Goal: Task Accomplishment & Management: Use online tool/utility

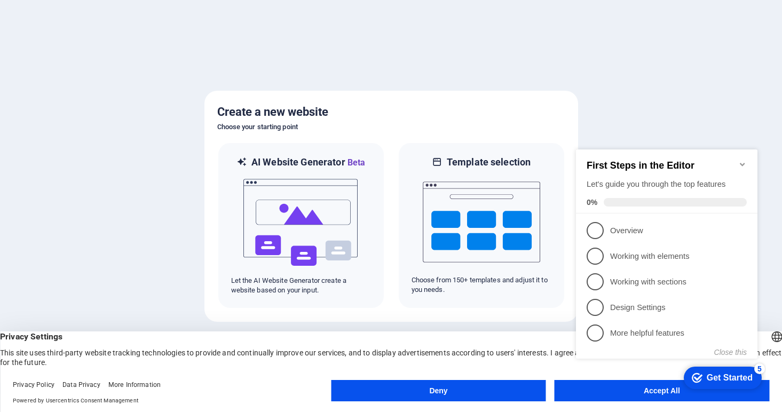
click at [447, 389] on button "Deny" at bounding box center [438, 390] width 214 height 21
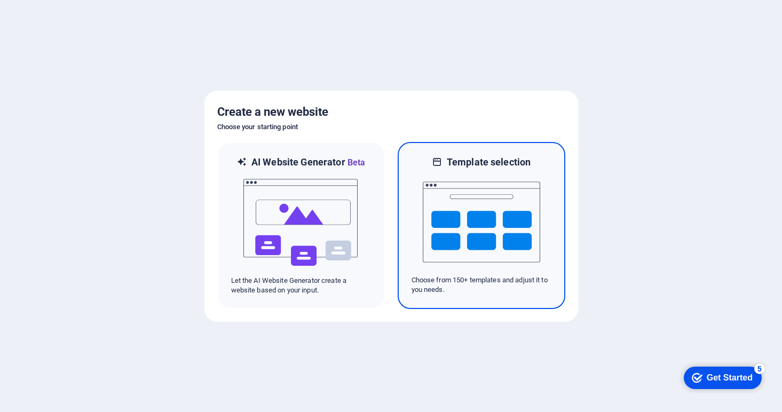
click at [484, 245] on img at bounding box center [481, 222] width 117 height 107
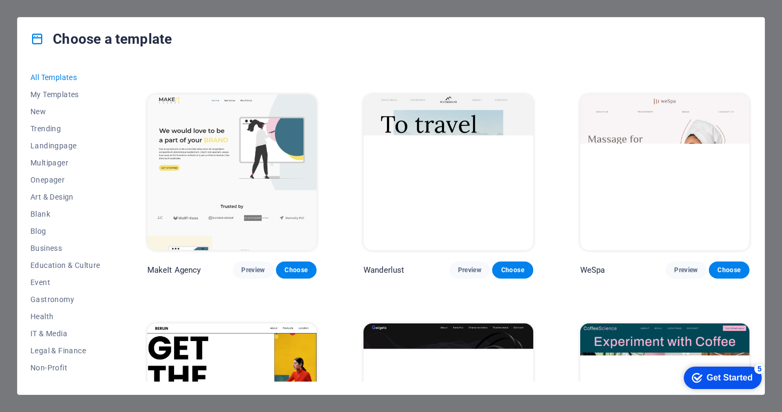
scroll to position [1083, 0]
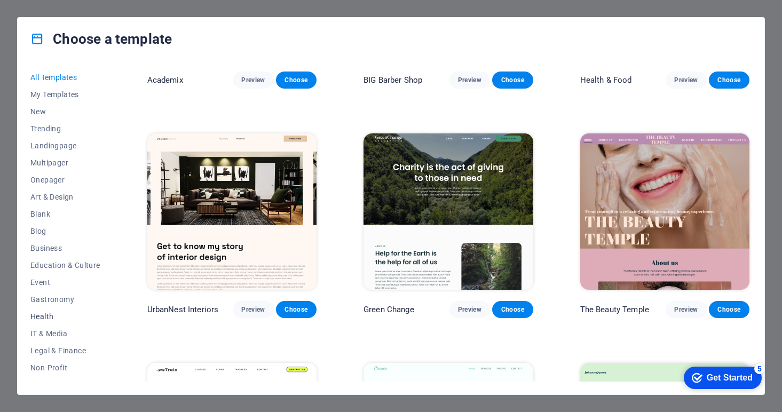
click at [51, 315] on span "Health" at bounding box center [65, 316] width 70 height 9
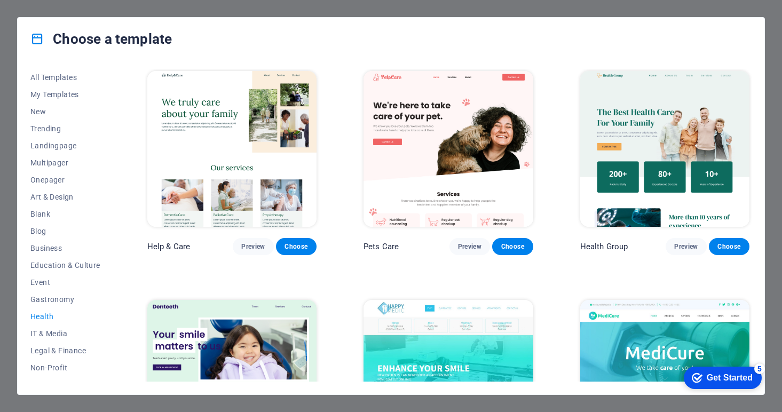
scroll to position [0, 0]
click at [53, 245] on span "Business" at bounding box center [65, 248] width 70 height 9
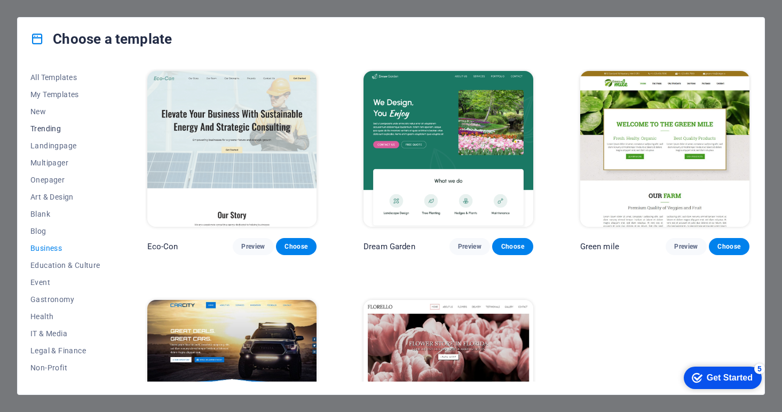
click at [52, 126] on span "Trending" at bounding box center [65, 128] width 70 height 9
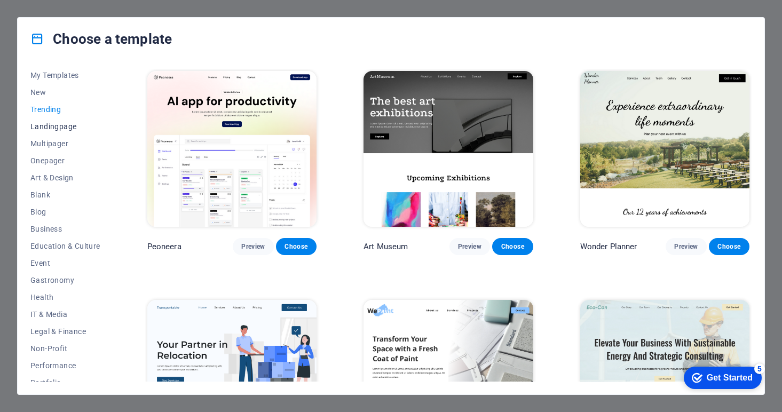
scroll to position [24, 0]
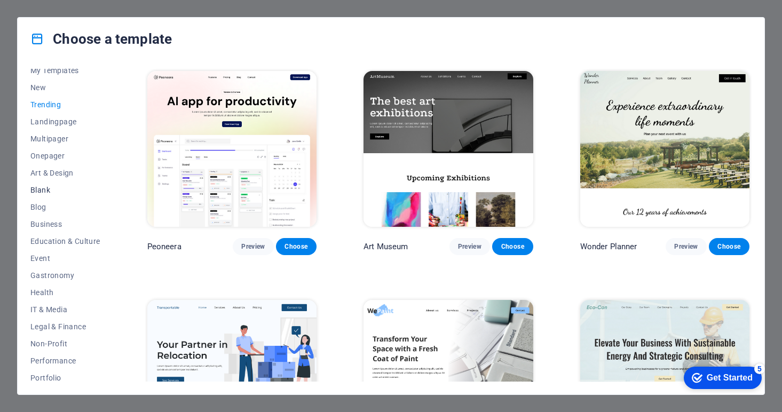
click at [49, 192] on span "Blank" at bounding box center [65, 190] width 70 height 9
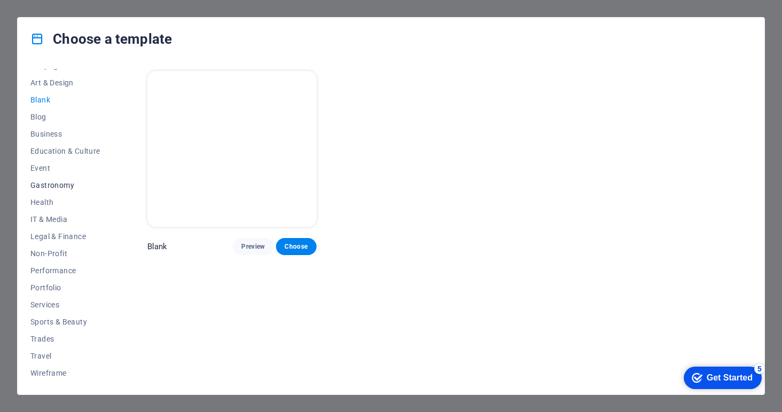
scroll to position [114, 0]
click at [46, 306] on span "Services" at bounding box center [65, 304] width 70 height 9
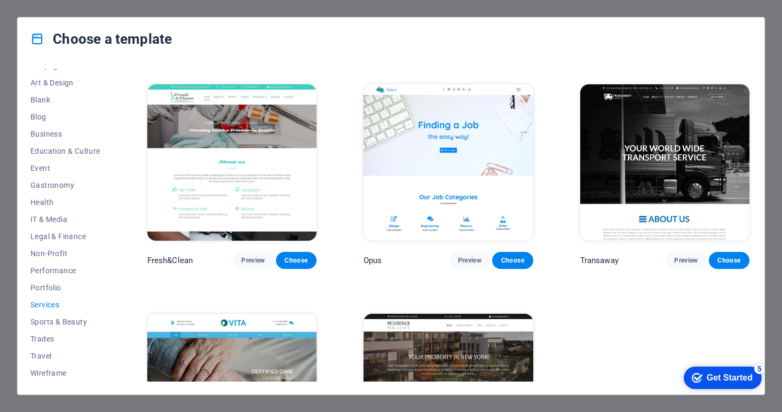
scroll to position [1132, 0]
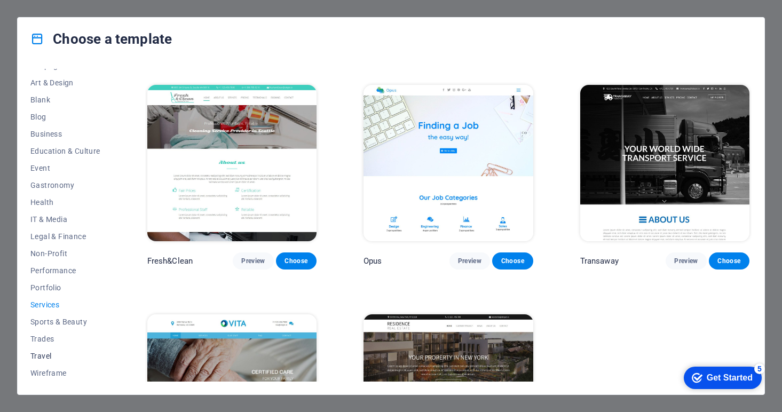
click at [51, 355] on span "Travel" at bounding box center [65, 356] width 70 height 9
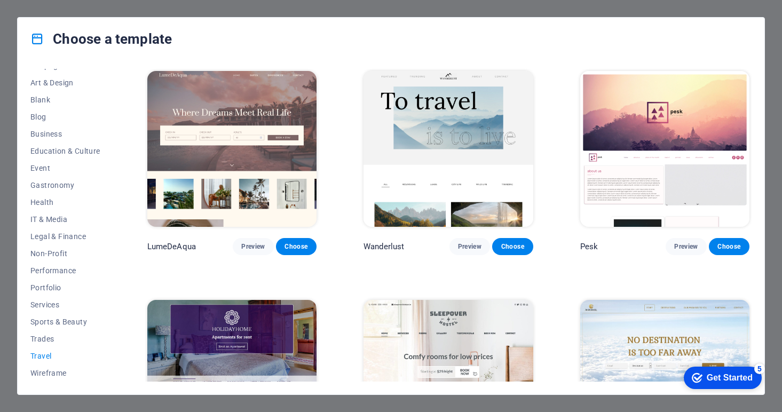
scroll to position [0, 0]
click at [62, 219] on span "IT & Media" at bounding box center [65, 219] width 70 height 9
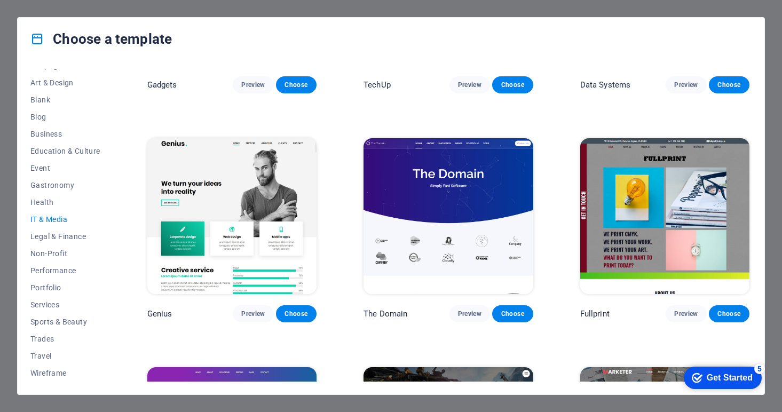
scroll to position [391, 0]
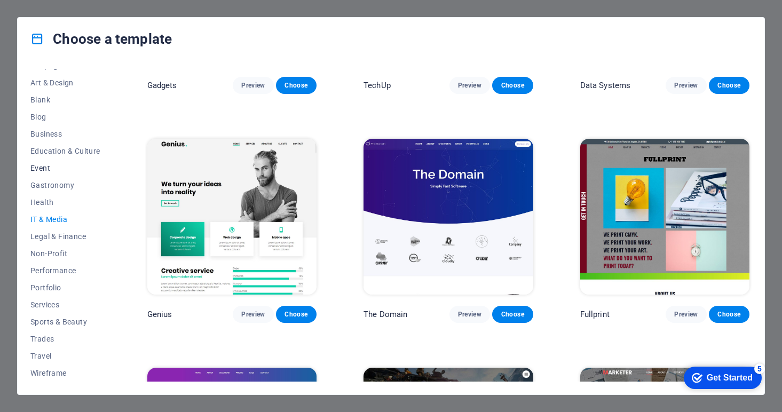
click at [45, 168] on span "Event" at bounding box center [65, 168] width 70 height 9
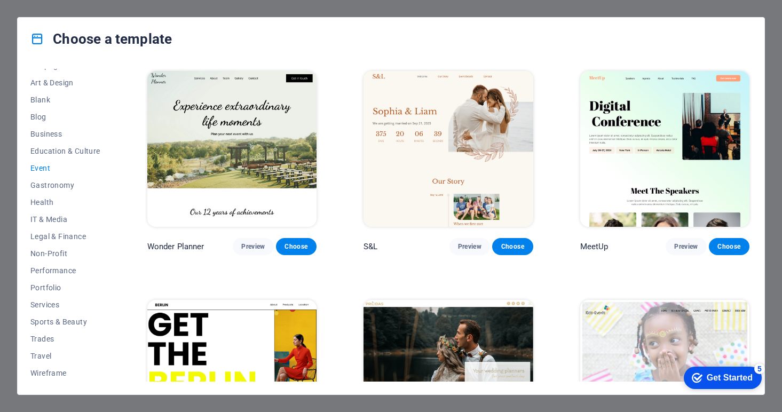
scroll to position [0, 0]
click at [52, 84] on span "Art & Design" at bounding box center [65, 82] width 70 height 9
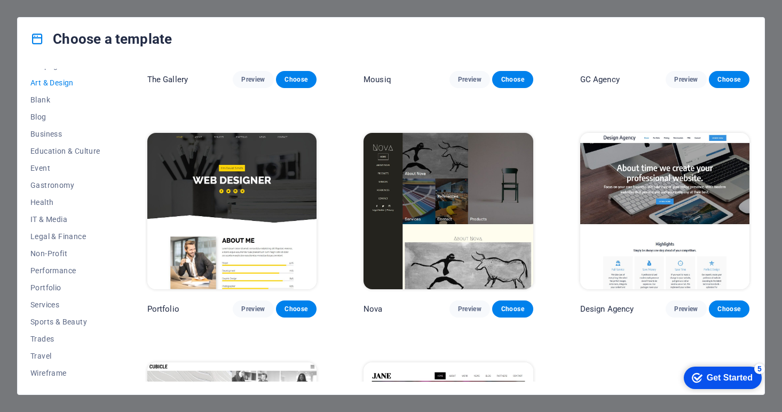
scroll to position [622, 0]
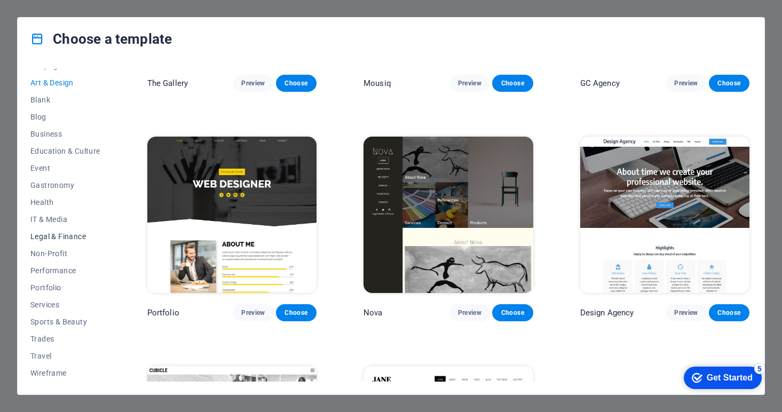
click at [65, 235] on span "Legal & Finance" at bounding box center [65, 236] width 70 height 9
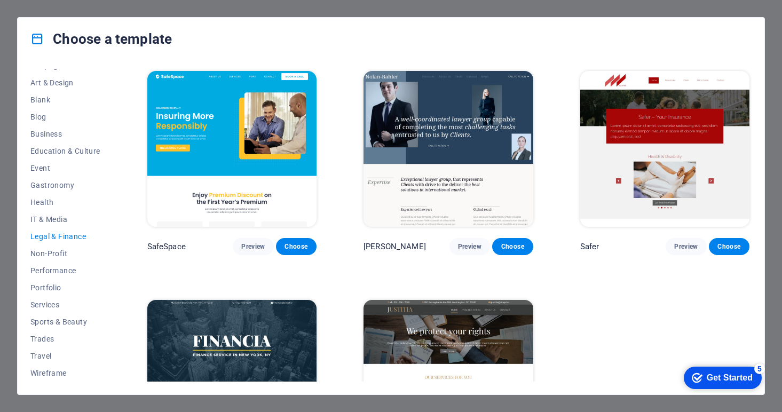
scroll to position [0, 0]
click at [719, 244] on span "Choose" at bounding box center [728, 246] width 23 height 9
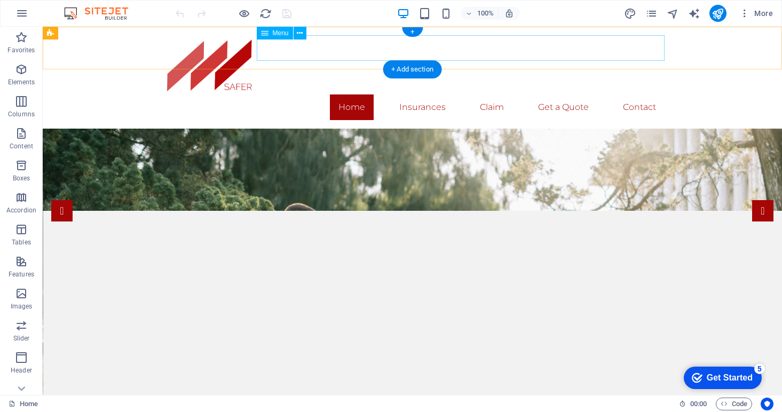
click at [420, 94] on nav "Home Insurances Claim Get a Quote Contact" at bounding box center [413, 107] width 504 height 26
click at [499, 94] on nav "Home Insurances Claim Get a Quote Contact" at bounding box center [413, 107] width 504 height 26
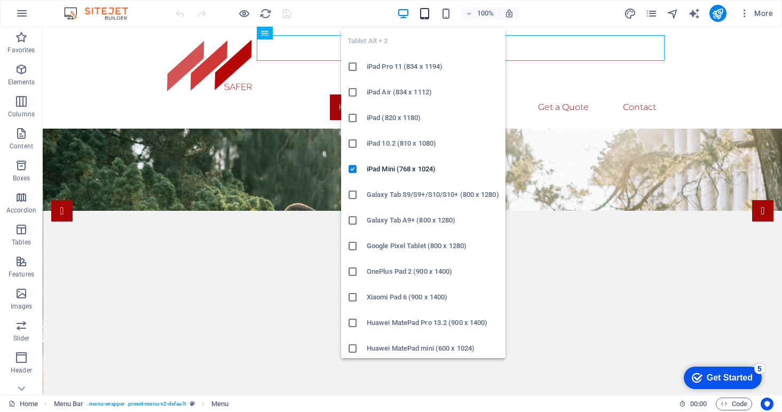
click at [426, 13] on icon "button" at bounding box center [424, 13] width 12 height 12
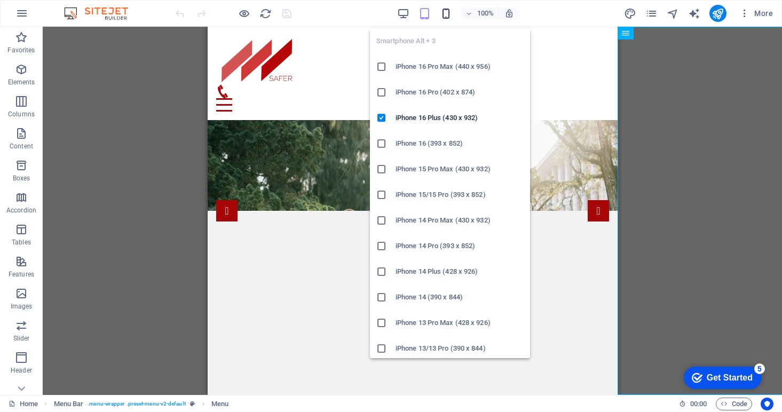
click at [449, 12] on icon "button" at bounding box center [446, 13] width 12 height 12
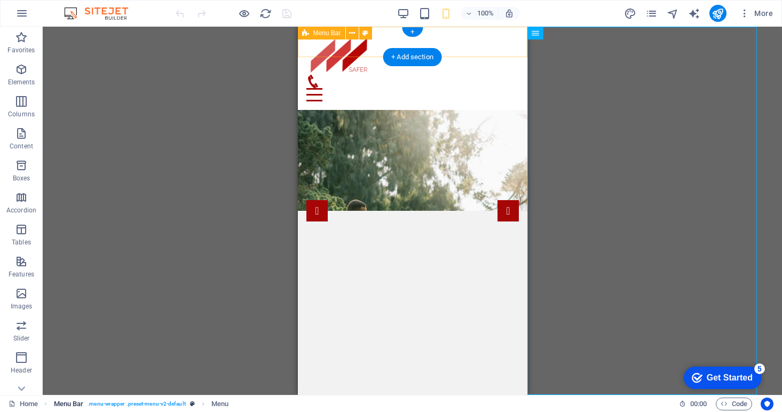
click at [160, 405] on span ". menu-wrapper .preset-menu-v2-default" at bounding box center [136, 403] width 98 height 13
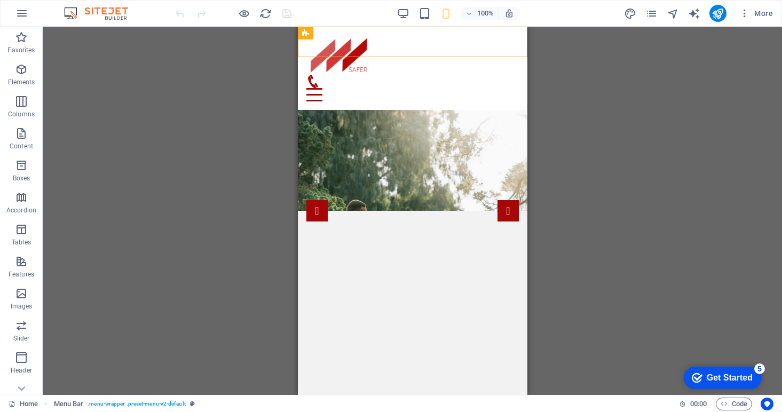
click at [701, 374] on div "checkmark Get Started 5" at bounding box center [721, 377] width 61 height 11
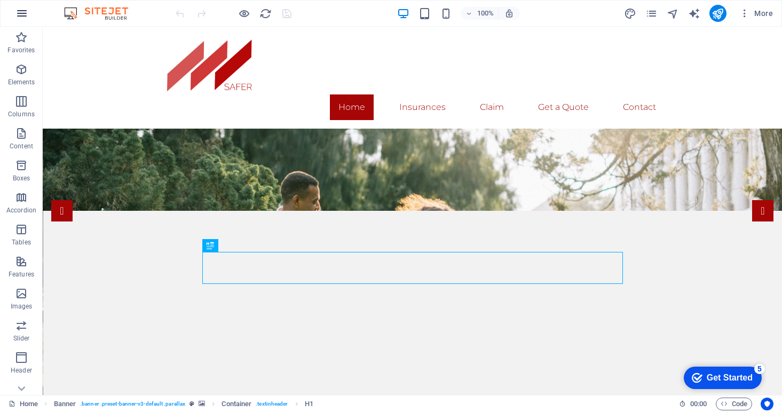
click at [20, 11] on icon "button" at bounding box center [21, 13] width 13 height 13
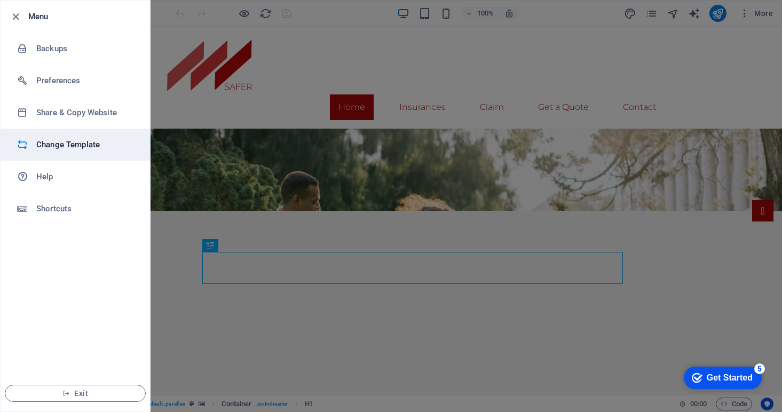
click at [51, 148] on h6 "Change Template" at bounding box center [85, 144] width 99 height 13
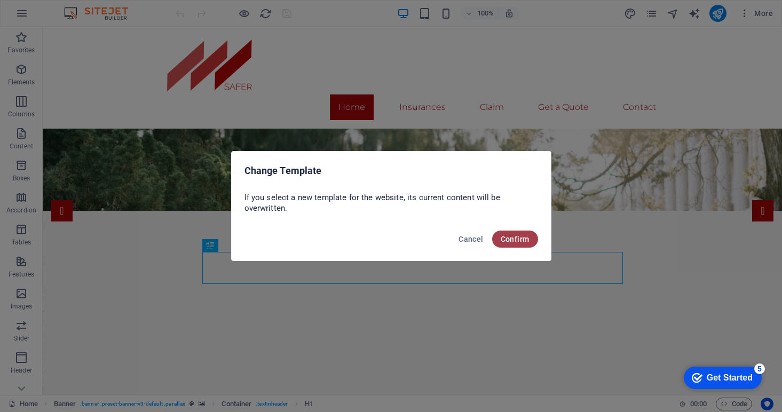
click at [518, 240] on span "Confirm" at bounding box center [514, 239] width 29 height 9
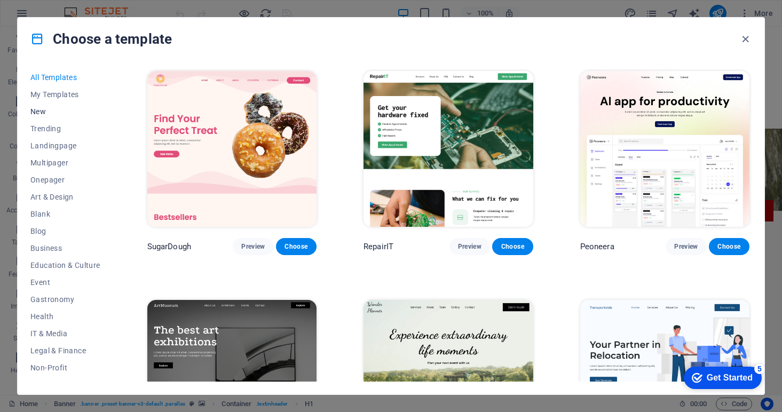
click at [45, 109] on span "New" at bounding box center [65, 111] width 70 height 9
click at [60, 74] on span "All Templates" at bounding box center [65, 77] width 70 height 9
click at [47, 212] on span "Blank" at bounding box center [65, 214] width 70 height 9
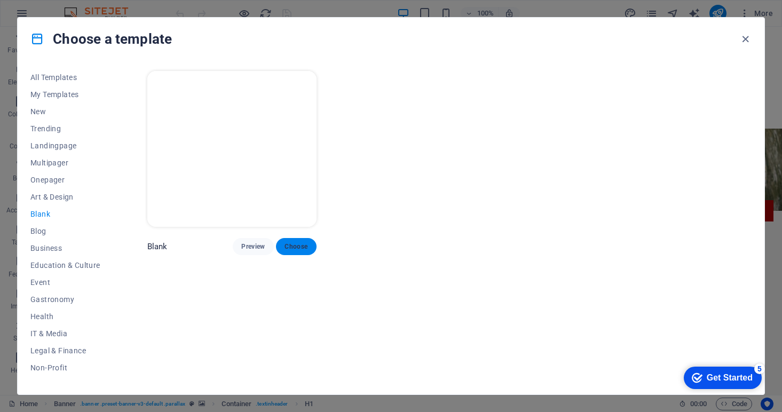
click at [307, 247] on span "Choose" at bounding box center [295, 246] width 23 height 9
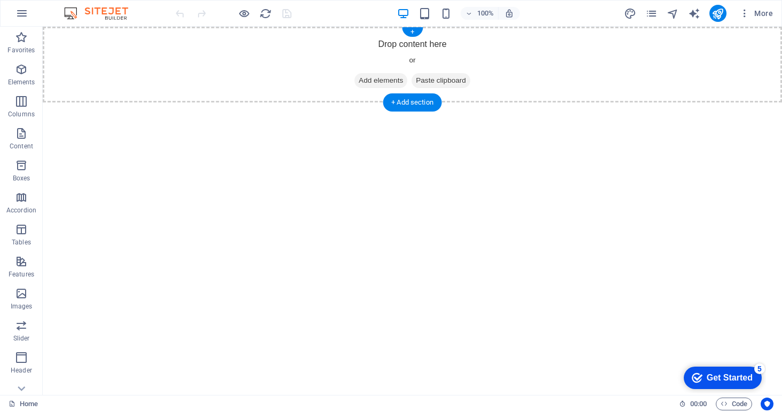
click at [467, 54] on div "Drop content here or Add elements Paste clipboard" at bounding box center [412, 65] width 739 height 76
click at [435, 82] on span "Paste clipboard" at bounding box center [440, 80] width 59 height 15
click at [426, 103] on div "+ Add section" at bounding box center [412, 102] width 59 height 18
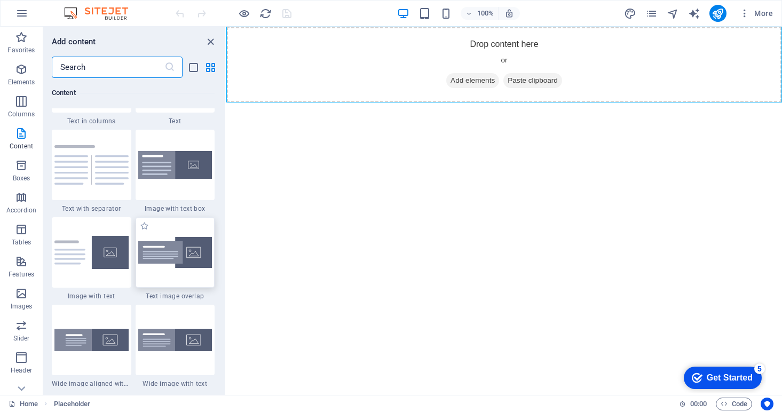
scroll to position [1922, 0]
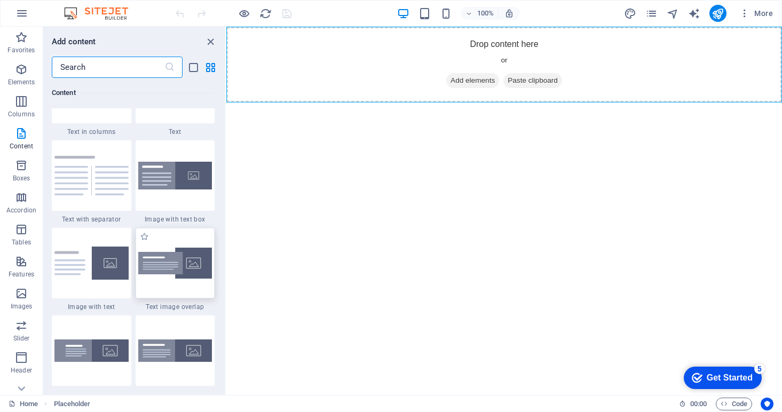
click at [184, 260] on img at bounding box center [175, 263] width 74 height 31
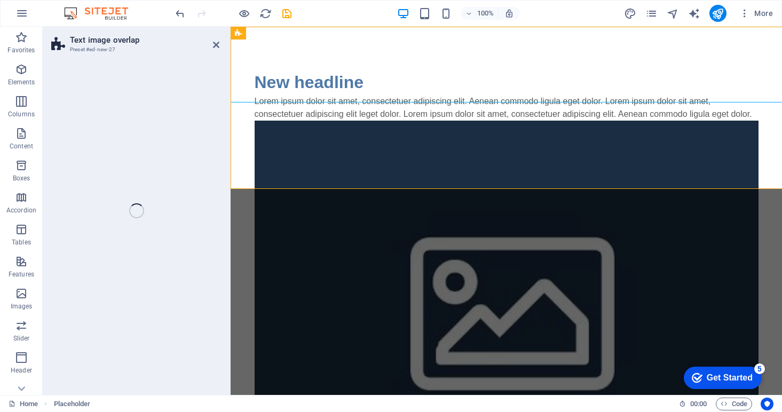
select select "rem"
select select "px"
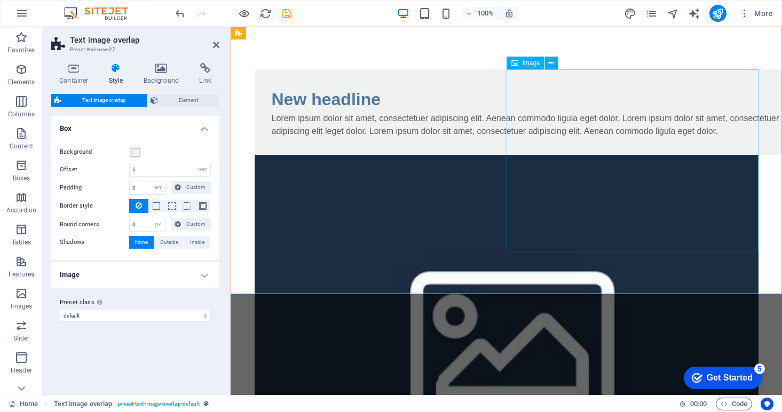
click at [700, 155] on figure at bounding box center [506, 337] width 504 height 364
click at [525, 64] on span "Image" at bounding box center [531, 63] width 18 height 6
click at [550, 63] on icon at bounding box center [551, 63] width 6 height 11
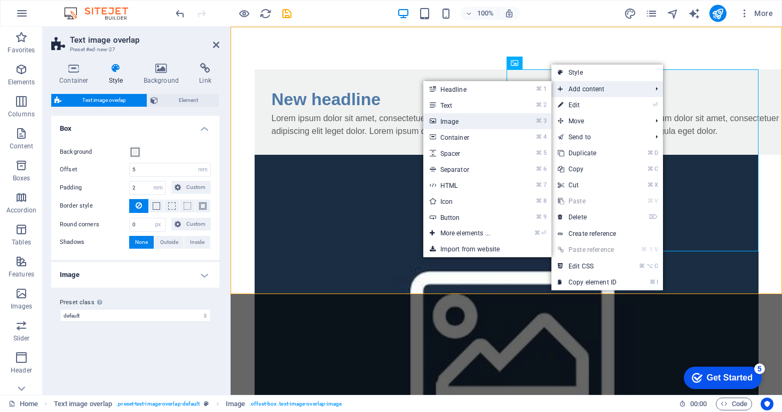
click at [463, 120] on link "⌘ 3 Image" at bounding box center [467, 121] width 88 height 16
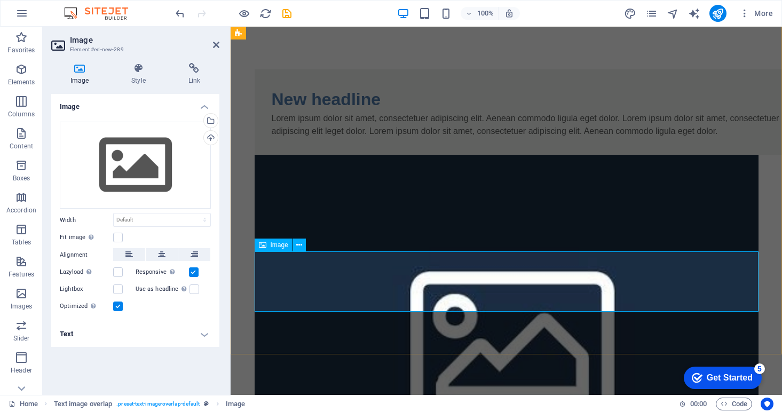
click at [301, 245] on icon at bounding box center [299, 245] width 6 height 11
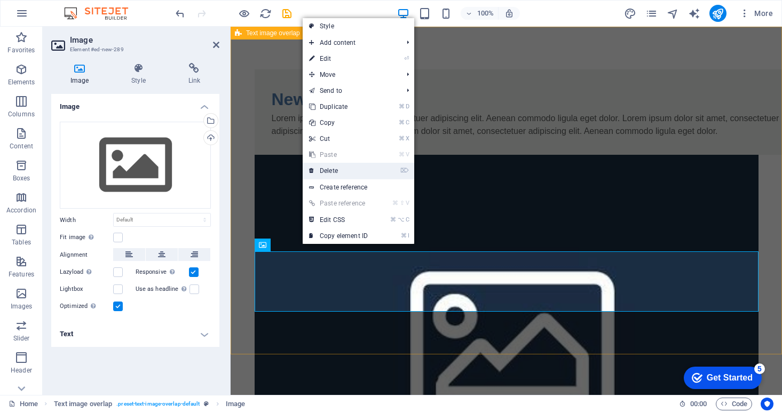
click at [335, 173] on link "⌦ Delete" at bounding box center [338, 171] width 71 height 16
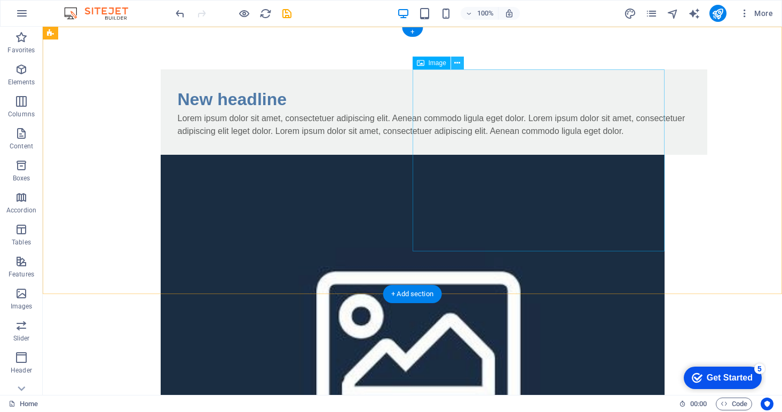
click at [457, 62] on icon at bounding box center [457, 63] width 6 height 11
click at [432, 155] on figure at bounding box center [413, 337] width 504 height 364
select select "%"
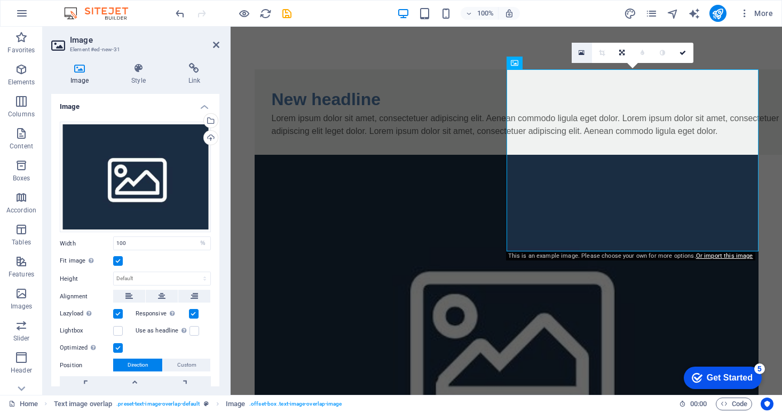
click at [583, 51] on icon at bounding box center [581, 52] width 6 height 7
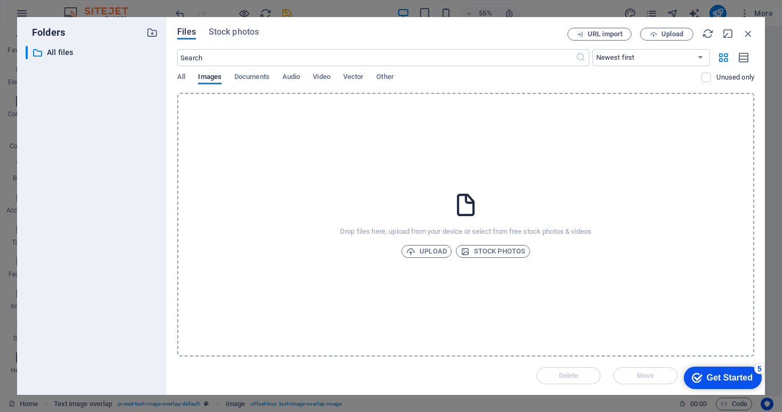
click at [340, 161] on div "Drop files here, upload from your device or select from free stock photos & vid…" at bounding box center [465, 225] width 577 height 264
click at [422, 246] on span "Upload" at bounding box center [426, 251] width 41 height 13
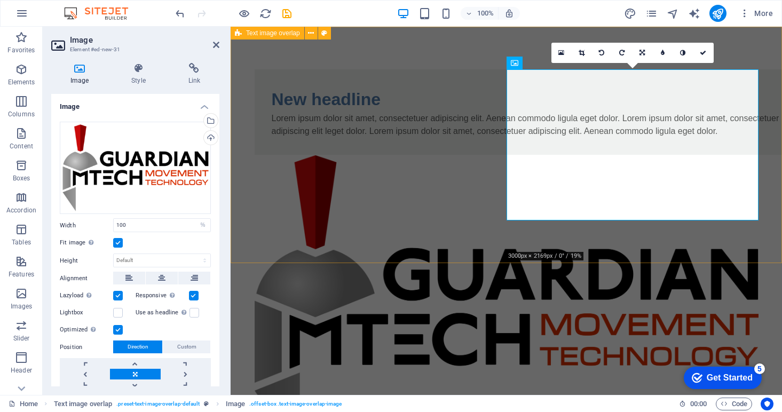
click at [406, 253] on div "New headline Lorem ipsum dolor sit amet, consectetuer adipiscing elit. Aenean c…" at bounding box center [505, 263] width 551 height 473
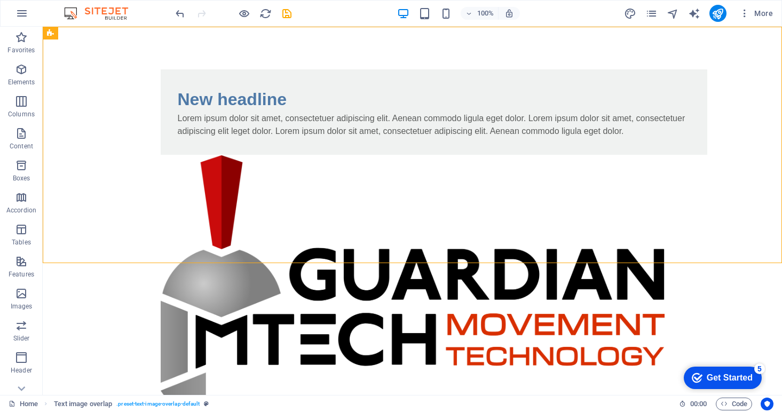
click at [441, 264] on html "Skip to main content New headline Lorem ipsum dolor sit amet, consectetuer adip…" at bounding box center [412, 263] width 739 height 473
click at [293, 110] on div "New headline" at bounding box center [434, 99] width 512 height 26
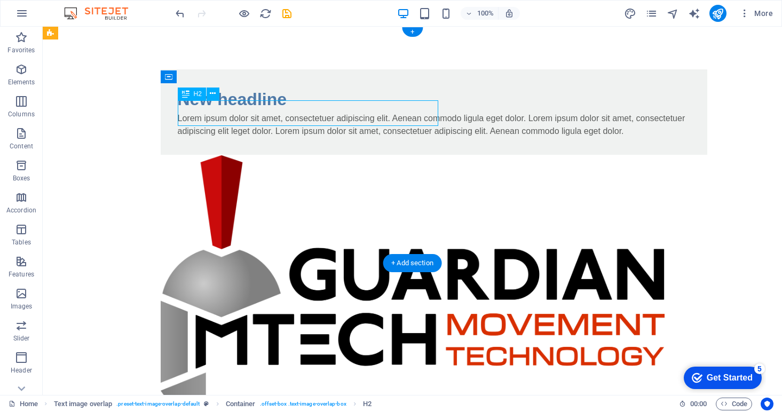
click at [289, 112] on div "New headline" at bounding box center [434, 99] width 512 height 26
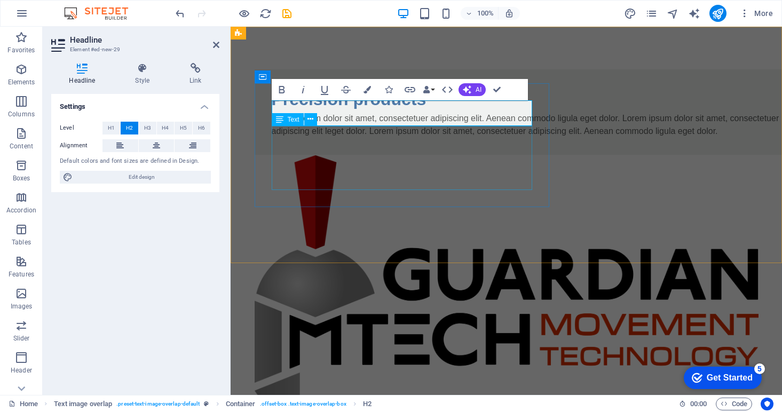
click at [396, 138] on div "Lorem ipsum dolor sit amet, consectetuer adipiscing elit. Aenean commodo ligula…" at bounding box center [528, 125] width 512 height 26
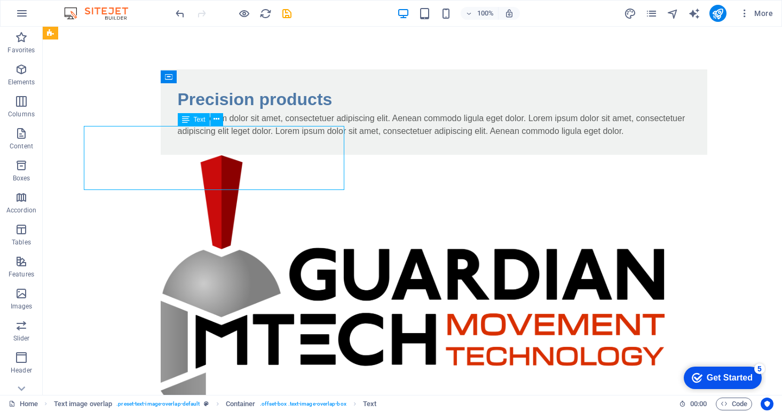
click at [396, 138] on div "Lorem ipsum dolor sit amet, consectetuer adipiscing elit. Aenean commodo ligula…" at bounding box center [434, 125] width 512 height 26
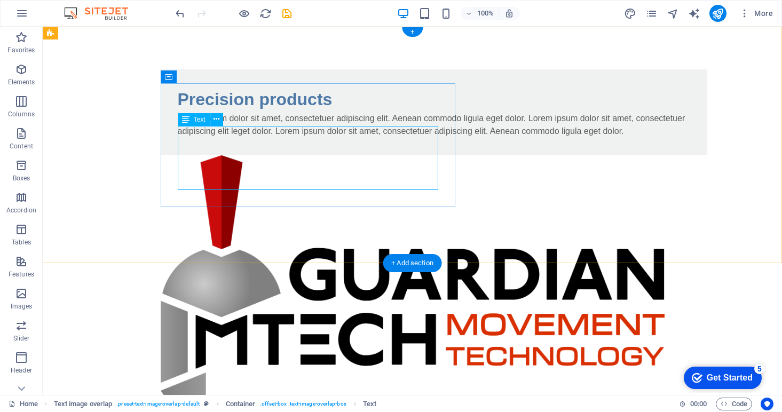
click at [244, 137] on div "Lorem ipsum dolor sit amet, consectetuer adipiscing elit. Aenean commodo ligula…" at bounding box center [434, 125] width 512 height 26
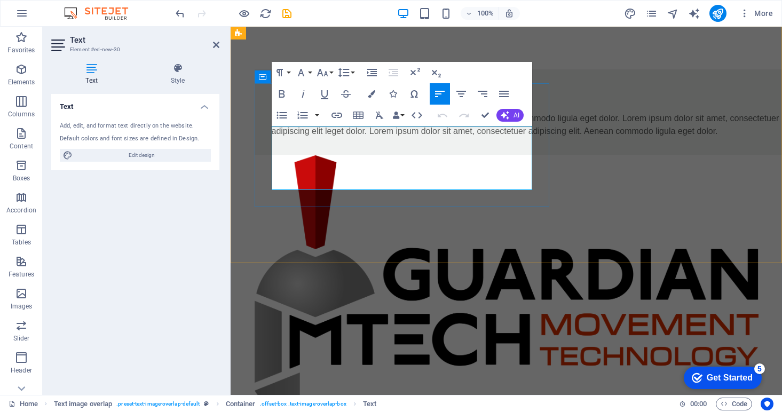
click at [297, 138] on p "Lorem ipsum dolor sit amet, consectetuer adipiscing elit. Aenean commodo ligula…" at bounding box center [528, 125] width 512 height 26
click at [299, 155] on div "Precision products Lorem ipsum dolor sit amet, consectetuer adipiscing elit. Ae…" at bounding box center [527, 111] width 546 height 85
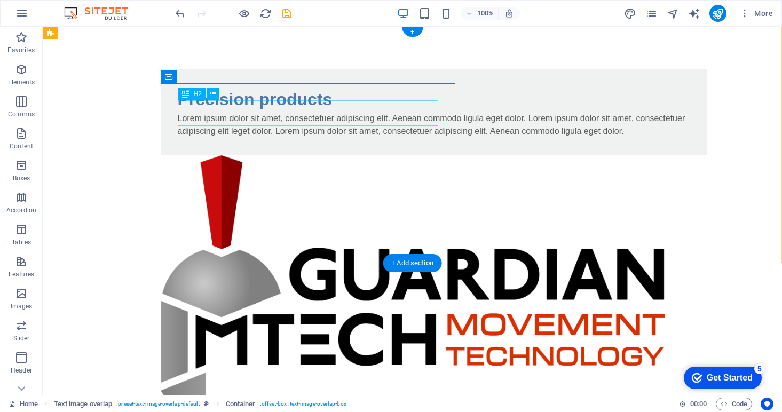
click at [317, 112] on div "Precision products" at bounding box center [434, 99] width 512 height 26
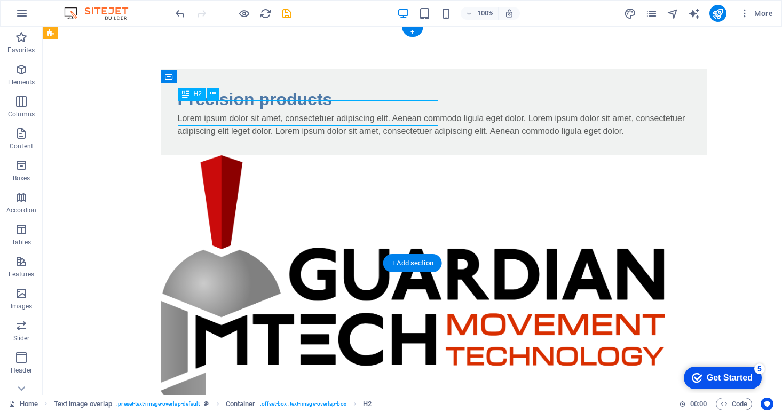
click at [317, 112] on div "Precision products" at bounding box center [434, 99] width 512 height 26
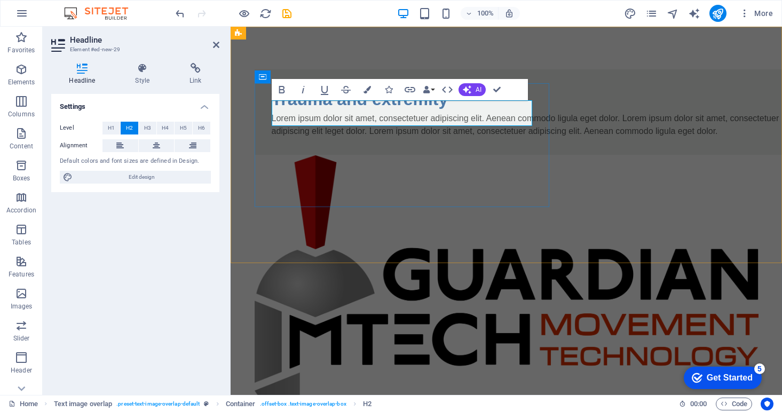
click at [277, 110] on h2 "Trauma and extremity" at bounding box center [528, 99] width 512 height 26
click at [455, 112] on h2 "Trauma and extremity" at bounding box center [528, 99] width 512 height 26
click at [315, 138] on div "Lorem ipsum dolor sit amet, consectetuer adipiscing elit. Aenean commodo ligula…" at bounding box center [528, 125] width 512 height 26
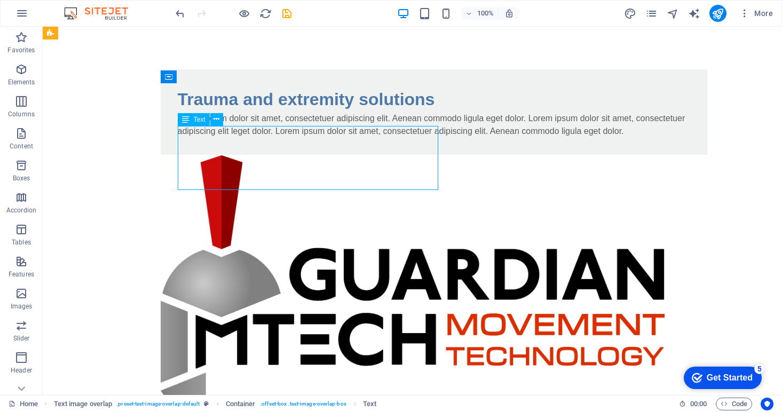
click at [315, 138] on div "Lorem ipsum dolor sit amet, consectetuer adipiscing elit. Aenean commodo ligula…" at bounding box center [434, 125] width 512 height 26
click at [268, 138] on div "Lorem ipsum dolor sit amet, consectetuer adipiscing elit. Aenean commodo ligula…" at bounding box center [434, 125] width 512 height 26
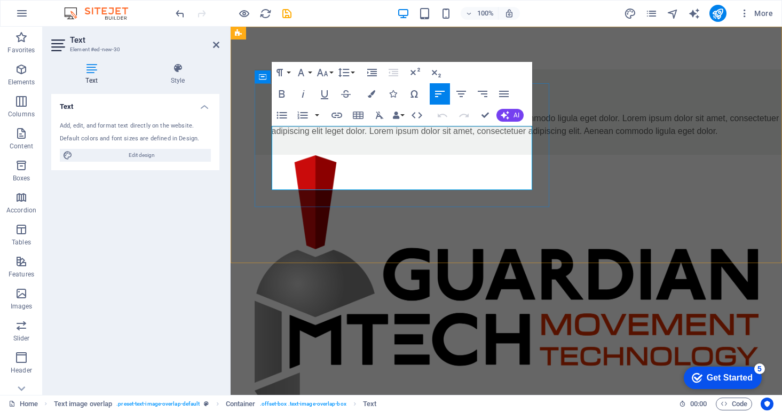
click at [301, 138] on p "Lorem ipsum dolor sit amet, consectetuer adipiscing elit. Aenean commodo ligula…" at bounding box center [528, 125] width 512 height 26
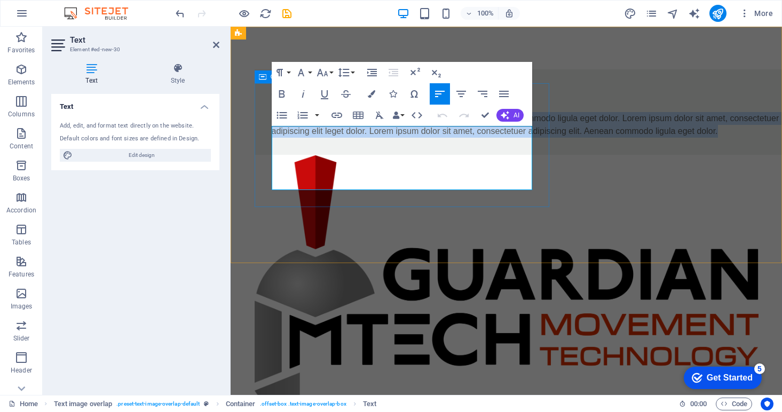
drag, startPoint x: 298, startPoint y: 184, endPoint x: 270, endPoint y: 132, distance: 59.0
click at [270, 132] on div "Trauma and extremity solutions Lorem ipsum dolor sit amet, consectetuer adipisc…" at bounding box center [527, 111] width 546 height 85
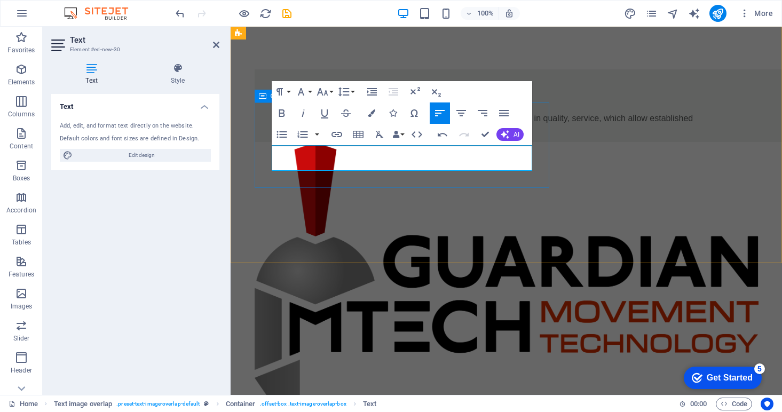
drag, startPoint x: 497, startPoint y: 166, endPoint x: 266, endPoint y: 152, distance: 231.5
click at [266, 142] on div "Trauma and extremity solutions Hospital's are looking for familiar implant syst…" at bounding box center [527, 105] width 546 height 73
drag, startPoint x: 459, startPoint y: 438, endPoint x: 496, endPoint y: 159, distance: 281.5
click at [496, 125] on p "Hospital's are looking for familiar implant systems with improvements in qualit…" at bounding box center [528, 118] width 512 height 13
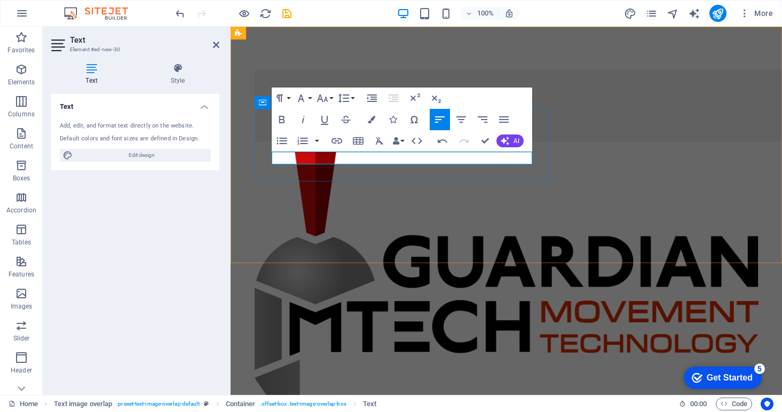
click at [426, 125] on p "Precision high quality products in the pr" at bounding box center [528, 118] width 512 height 13
drag, startPoint x: 426, startPoint y: 158, endPoint x: 271, endPoint y: 161, distance: 154.7
click at [272, 125] on p "Precision high quality products in the pr" at bounding box center [528, 118] width 512 height 13
drag, startPoint x: 430, startPoint y: 156, endPoint x: 272, endPoint y: 157, distance: 157.9
click at [272, 125] on p "Precision high quality products in the pr" at bounding box center [528, 118] width 512 height 13
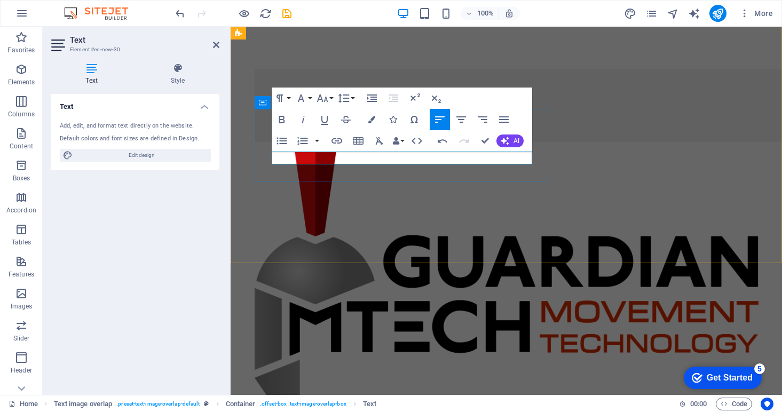
click at [423, 125] on p "The Healthcare landscape continues to evolve" at bounding box center [528, 118] width 512 height 13
click at [453, 125] on p "The Healthcare landscape continually evolve" at bounding box center [528, 118] width 512 height 13
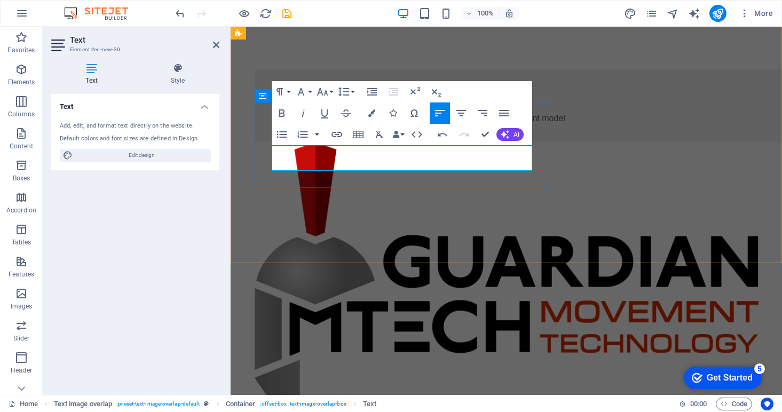
drag, startPoint x: 334, startPoint y: 166, endPoint x: 468, endPoint y: 152, distance: 135.2
click at [468, 125] on p "The Healthcare landscape continually evolves and demands a different model" at bounding box center [528, 118] width 512 height 13
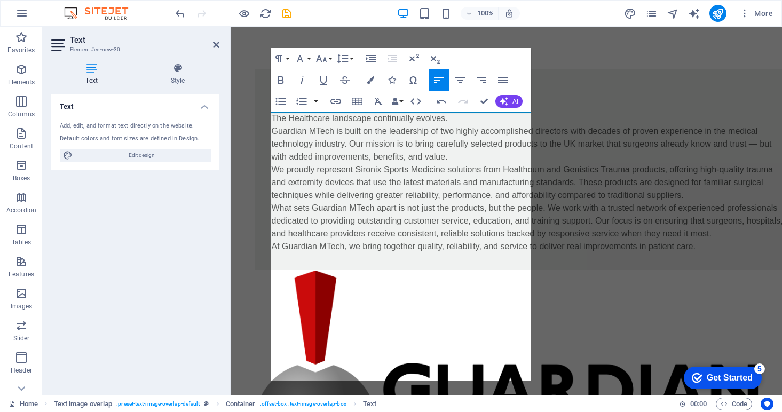
scroll to position [11604, 2]
drag, startPoint x: 456, startPoint y: 131, endPoint x: 443, endPoint y: 131, distance: 12.8
click at [443, 131] on p "Guardian MTech is built on the leadership of two highly accomplished directors …" at bounding box center [528, 144] width 512 height 38
click at [457, 120] on p "The Healthcare landscape continually evolves." at bounding box center [528, 118] width 512 height 13
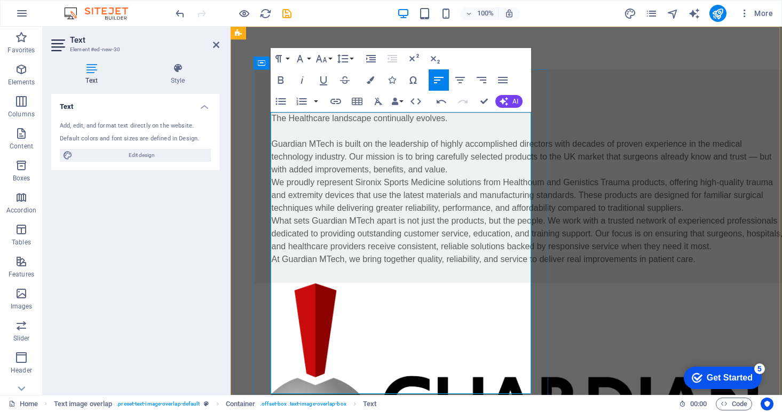
click at [460, 120] on p "The Healthcare landscape continually evolves." at bounding box center [528, 118] width 512 height 13
drag, startPoint x: 502, startPoint y: 120, endPoint x: 452, endPoint y: 118, distance: 49.6
click at [452, 118] on p "The Healthcare landscape continually evolves. To respond" at bounding box center [528, 118] width 512 height 13
drag, startPoint x: 304, startPoint y: 156, endPoint x: 270, endPoint y: 155, distance: 34.2
click at [272, 155] on p "Guardian MTech is built on the leadership of highly accomplished directors with…" at bounding box center [528, 157] width 512 height 38
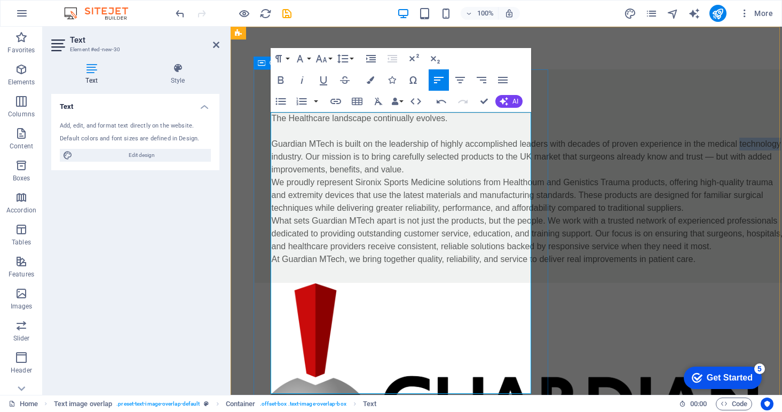
drag, startPoint x: 314, startPoint y: 168, endPoint x: 269, endPoint y: 170, distance: 44.8
click at [269, 170] on div "Trauma and extremity solutions The Healthcare landscape continually evolves. Gu…" at bounding box center [527, 175] width 546 height 213
click at [362, 172] on p "Guardian MTech is built on the leadership of highly accomplished leaders with d…" at bounding box center [528, 157] width 512 height 38
drag, startPoint x: 482, startPoint y: 182, endPoint x: 394, endPoint y: 185, distance: 88.1
click at [394, 176] on p "Guardian MTech is built on the leadership of highly accomplished leaders with d…" at bounding box center [528, 157] width 512 height 38
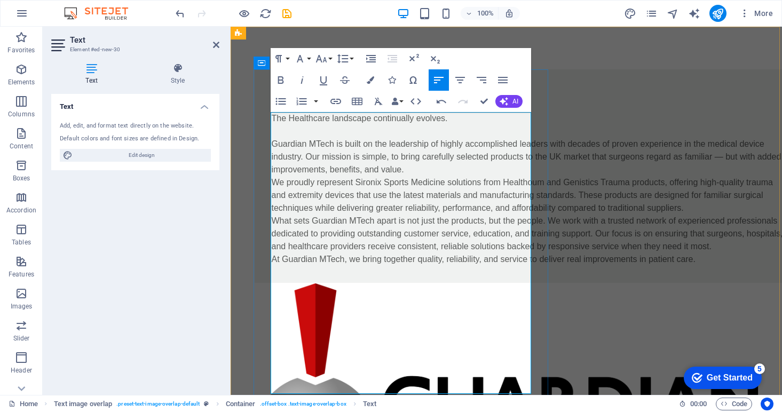
click at [484, 176] on p "Guardian MTech is built on the leadership of highly accomplished leaders with d…" at bounding box center [528, 157] width 512 height 38
click at [426, 176] on p "Guardian MTech is built on the leadership of highly accomplished leaders with d…" at bounding box center [528, 157] width 512 height 38
click at [394, 176] on p "Guardian MTech is built on the leadership of highly accomplished leaders with d…" at bounding box center [528, 157] width 512 height 38
click at [497, 176] on p "Guardian MTech is built on the leadership of highly accomplished leaders with d…" at bounding box center [528, 157] width 512 height 38
click at [450, 176] on p "Guardian MTech is built on the leadership of highly accomplished leaders with d…" at bounding box center [528, 157] width 512 height 38
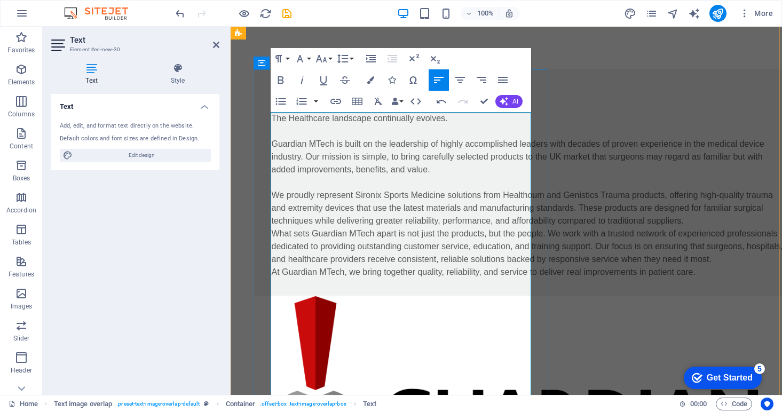
click at [452, 176] on p "Guardian MTech is built on the leadership of highly accomplished leaders with d…" at bounding box center [528, 157] width 512 height 38
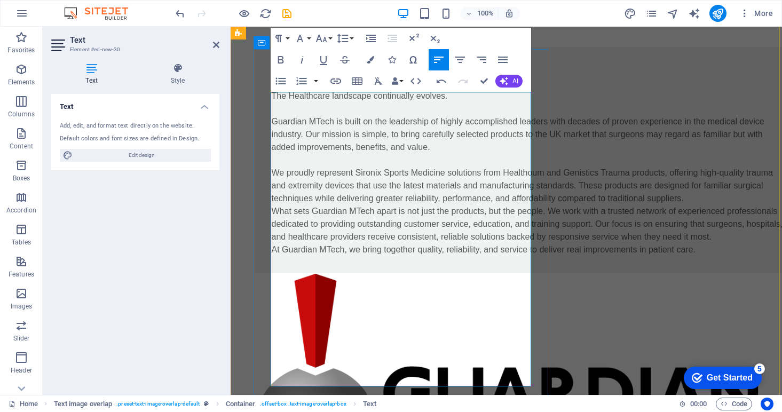
scroll to position [26, 0]
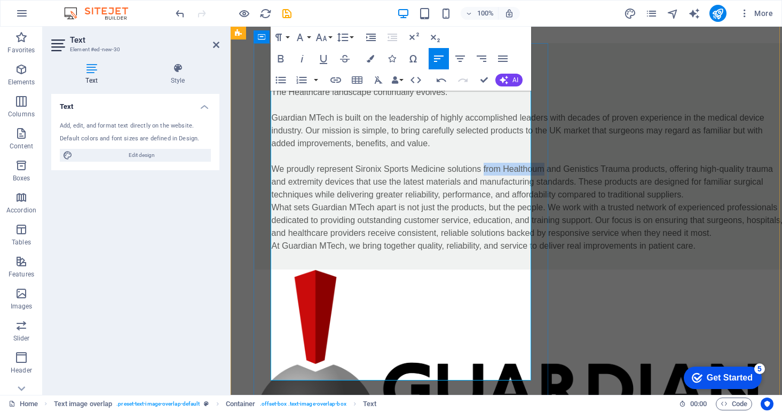
drag, startPoint x: 313, startPoint y: 208, endPoint x: 487, endPoint y: 192, distance: 175.1
click at [487, 192] on p "We proudly represent Sironix Sports Medicine solutions from Healthoum and Genis…" at bounding box center [528, 182] width 512 height 38
click at [306, 201] on p "We proudly represent Sironix Sports Medicine solutions and Genistics Trauma pro…" at bounding box center [528, 182] width 512 height 38
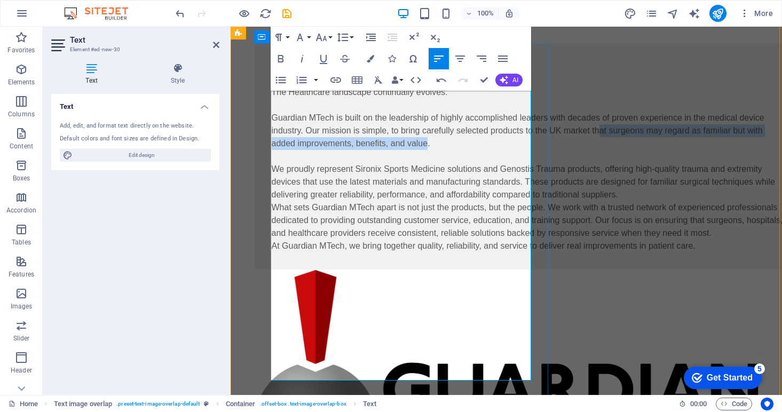
drag, startPoint x: 430, startPoint y: 171, endPoint x: 346, endPoint y: 157, distance: 85.0
click at [346, 150] on p "Guardian MTech is built on the leadership of highly accomplished leaders with d…" at bounding box center [528, 131] width 512 height 38
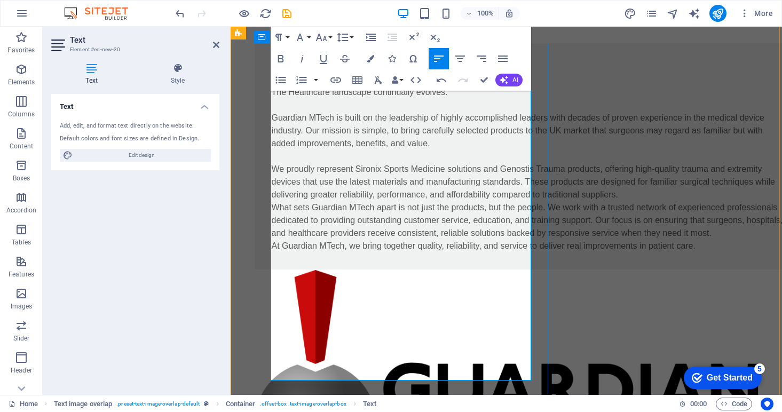
click at [479, 163] on p at bounding box center [528, 156] width 512 height 13
drag, startPoint x: 493, startPoint y: 156, endPoint x: 337, endPoint y: 154, distance: 155.8
click at [337, 150] on p "Guardian MTech is built on the leadership of highly accomplished leaders with d…" at bounding box center [528, 131] width 512 height 38
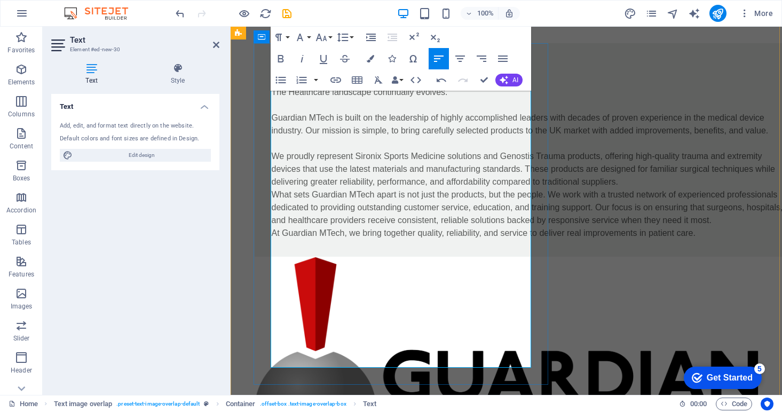
click at [520, 137] on p "Guardian MTech is built on the leadership of highly accomplished leaders with d…" at bounding box center [528, 125] width 512 height 26
click at [332, 188] on p "We proudly represent Sironix Sports Medicine solutions and Genostis Trauma prod…" at bounding box center [528, 169] width 512 height 38
drag, startPoint x: 333, startPoint y: 194, endPoint x: 358, endPoint y: 178, distance: 29.3
click at [358, 178] on p "We proudly represent Sironix Sports Medicine solutions and Genostis Trauma prod…" at bounding box center [528, 169] width 512 height 38
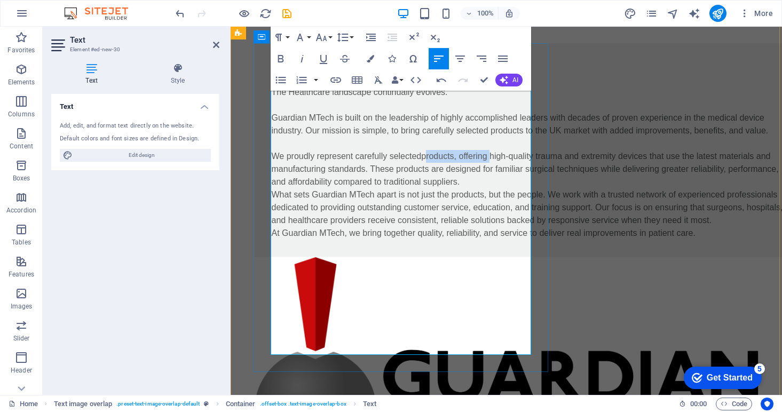
drag, startPoint x: 496, startPoint y: 182, endPoint x: 427, endPoint y: 182, distance: 69.4
click at [427, 182] on p "We proudly represent carefully selected products, offering high-quality trauma …" at bounding box center [528, 169] width 512 height 38
drag, startPoint x: 305, startPoint y: 196, endPoint x: 474, endPoint y: 181, distance: 169.8
click at [474, 181] on p "We proudly represent carefully selected high-quality trauma and extremity devic…" at bounding box center [528, 169] width 512 height 38
click at [474, 188] on p "We proudly represent carefully selected high-quality devices that use the lates…" at bounding box center [528, 169] width 512 height 38
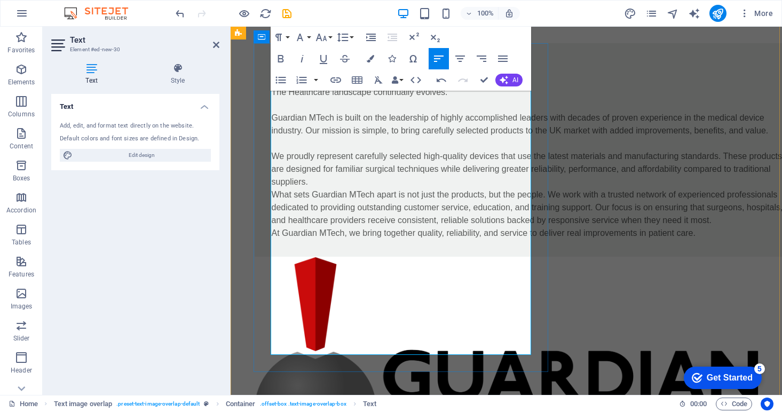
click at [379, 188] on p "We proudly represent carefully selected high-quality devices that use the lates…" at bounding box center [528, 169] width 512 height 38
click at [462, 188] on p "We proudly represent carefully selected high-quality devices that use the lates…" at bounding box center [528, 169] width 512 height 38
click at [380, 188] on p "We proudly represent carefully selected high-quality devices that use the lates…" at bounding box center [528, 169] width 512 height 38
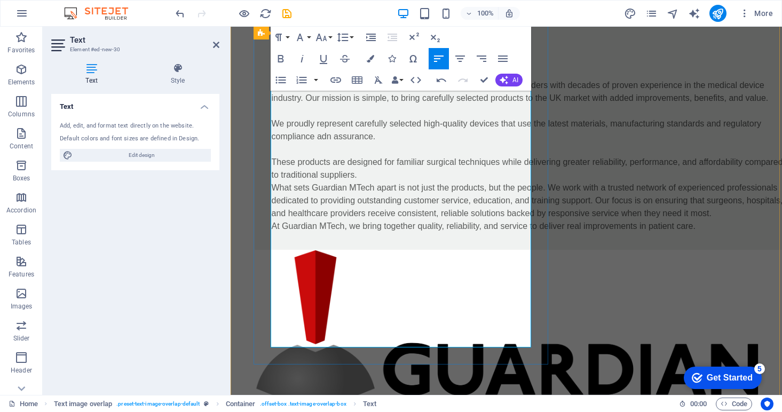
scroll to position [59, 0]
drag, startPoint x: 427, startPoint y: 198, endPoint x: 400, endPoint y: 197, distance: 27.7
click at [400, 181] on p "These products are designed for familiar surgical techniques while delivering g…" at bounding box center [528, 168] width 512 height 26
click at [281, 58] on icon "button" at bounding box center [280, 58] width 6 height 7
click at [394, 181] on p "These products are designed for familiar surgical techniques while delivering g…" at bounding box center [528, 168] width 512 height 26
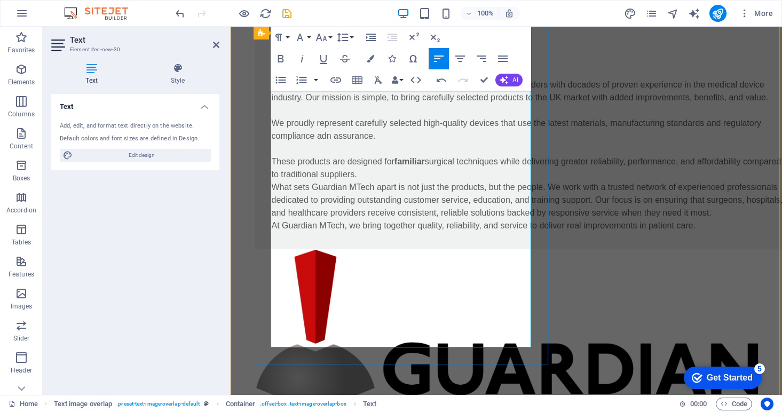
drag, startPoint x: 507, startPoint y: 202, endPoint x: 400, endPoint y: 201, distance: 107.2
click at [400, 181] on p "These products are designed for familiar surgical techniques while delivering g…" at bounding box center [528, 168] width 512 height 26
click at [280, 58] on icon "button" at bounding box center [280, 58] width 6 height 7
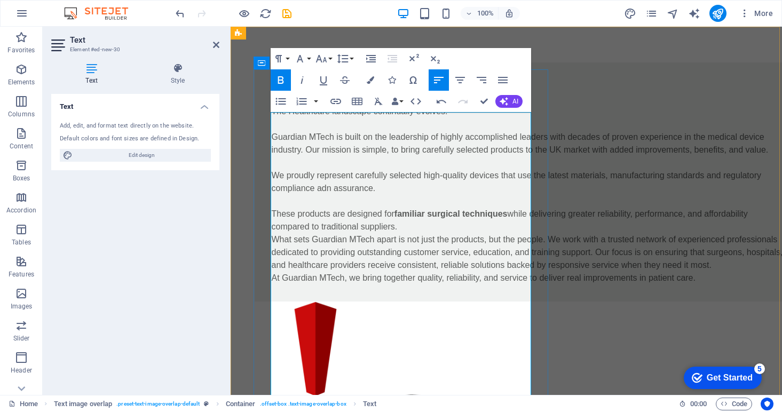
scroll to position [0, 0]
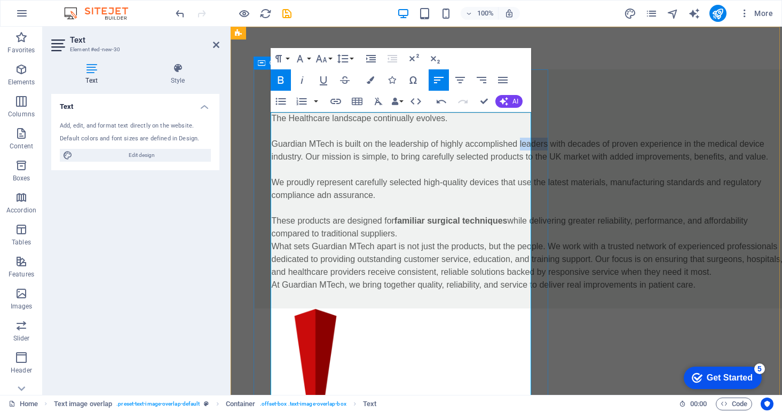
drag, startPoint x: 298, startPoint y: 157, endPoint x: 268, endPoint y: 156, distance: 30.4
click at [268, 156] on div "Trauma and extremity solutions The Healthcare landscape continually evolves. Gu…" at bounding box center [527, 188] width 546 height 239
drag, startPoint x: 430, startPoint y: 144, endPoint x: 391, endPoint y: 145, distance: 39.5
click at [391, 145] on p "Guardian MTech is built on the leadership of highly accomplished founders with …" at bounding box center [528, 151] width 512 height 26
click at [281, 79] on icon "button" at bounding box center [280, 79] width 6 height 7
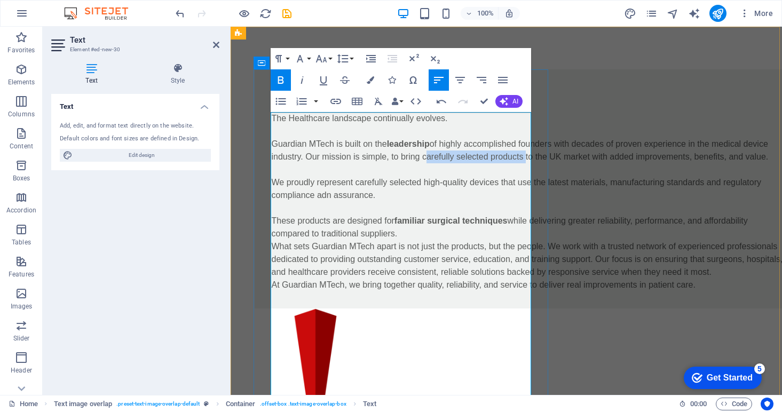
drag, startPoint x: 425, startPoint y: 168, endPoint x: 529, endPoint y: 172, distance: 103.6
click at [529, 163] on p "Guardian MTech is built on the leadership of highly accomplished founders with …" at bounding box center [528, 151] width 512 height 26
click at [282, 80] on icon "button" at bounding box center [280, 79] width 6 height 7
drag, startPoint x: 308, startPoint y: 194, endPoint x: 421, endPoint y: 182, distance: 114.2
click at [421, 163] on p "Guardian MTech is built on the leadership of highly accomplished founders with …" at bounding box center [528, 151] width 512 height 26
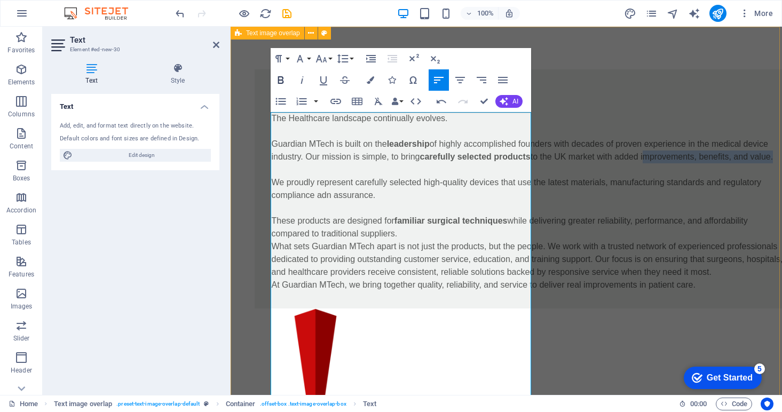
click at [282, 81] on icon "button" at bounding box center [280, 79] width 6 height 7
click at [388, 202] on p "We proudly represent carefully selected high-quality devices that use the lates…" at bounding box center [528, 189] width 512 height 26
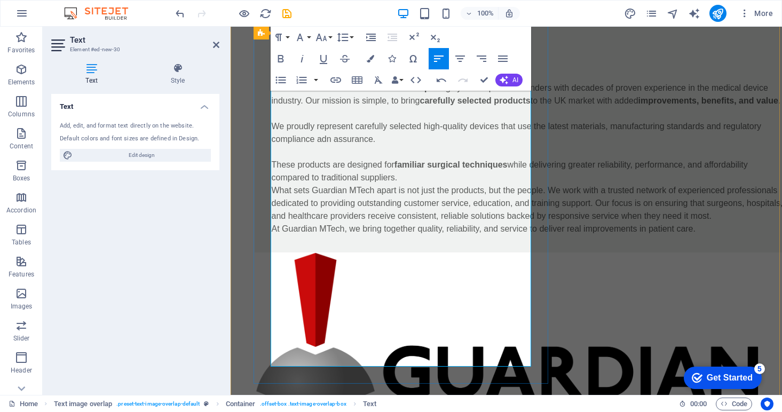
scroll to position [46, 0]
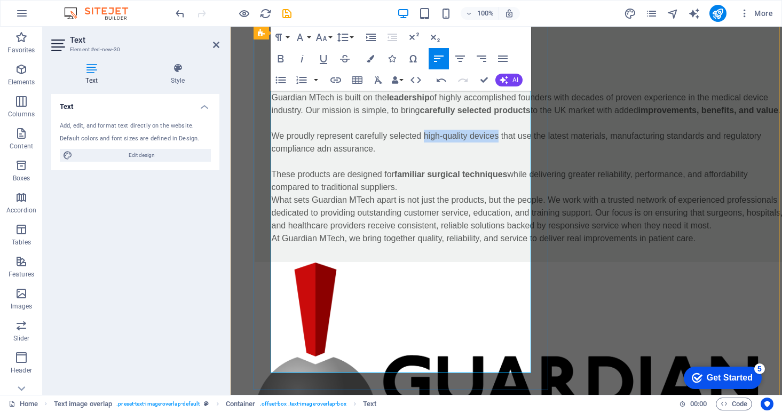
drag, startPoint x: 504, startPoint y: 172, endPoint x: 427, endPoint y: 173, distance: 76.3
click at [427, 155] on p "We proudly represent carefully selected high-quality devices that use the lates…" at bounding box center [528, 143] width 512 height 26
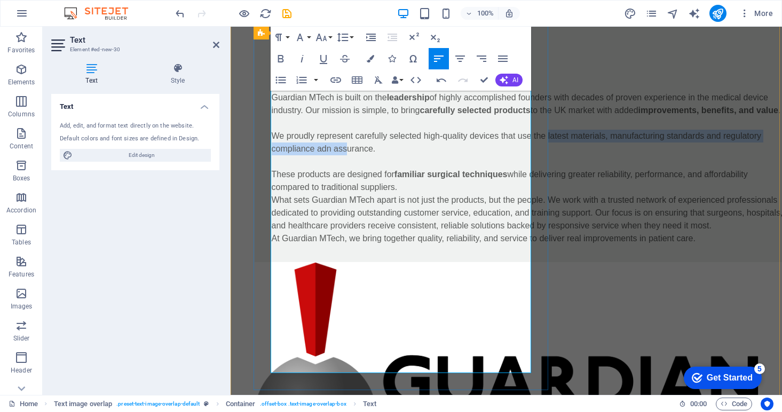
drag, startPoint x: 300, startPoint y: 187, endPoint x: 346, endPoint y: 193, distance: 45.8
click at [346, 155] on p "We proudly represent carefully selected high-quality devices that use the lates…" at bounding box center [528, 143] width 512 height 26
click at [332, 155] on p "We proudly represent carefully selected high-quality devices that use the lates…" at bounding box center [528, 143] width 512 height 26
drag, startPoint x: 301, startPoint y: 185, endPoint x: 522, endPoint y: 189, distance: 220.4
click at [522, 155] on p "We proudly represent carefully selected high-quality devices that use the lates…" at bounding box center [528, 143] width 512 height 26
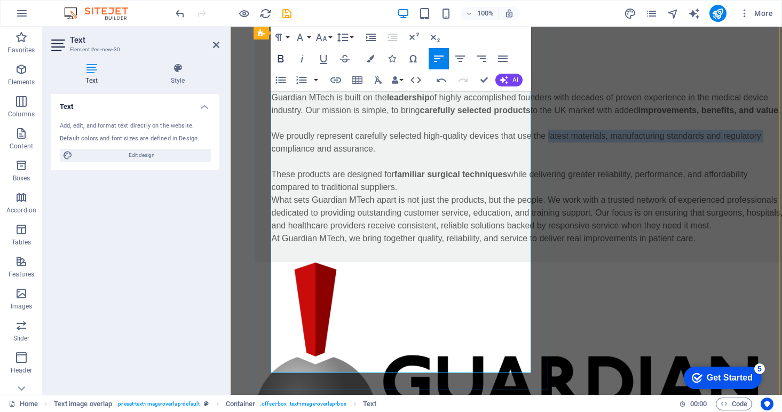
click at [282, 58] on icon "button" at bounding box center [280, 58] width 6 height 7
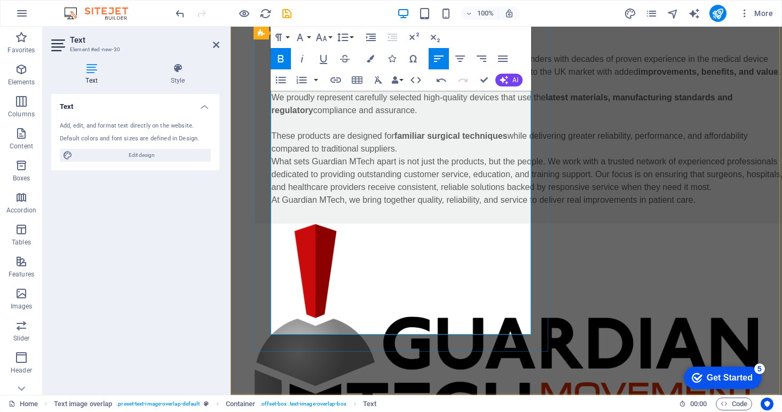
scroll to position [84, 0]
click at [434, 156] on p "These products are designed for familiar surgical techniques while delivering g…" at bounding box center [528, 143] width 512 height 26
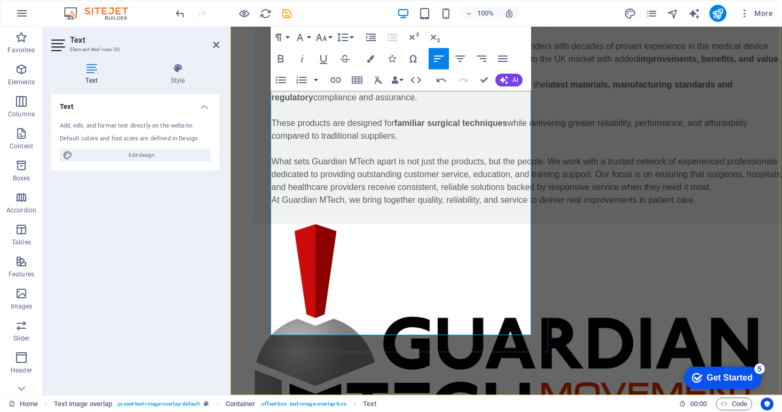
scroll to position [97, 0]
drag, startPoint x: 359, startPoint y: 264, endPoint x: 463, endPoint y: 248, distance: 105.3
click at [463, 194] on p "What sets Guardian MTech apart is not just the products, but the people. We wor…" at bounding box center [528, 175] width 512 height 38
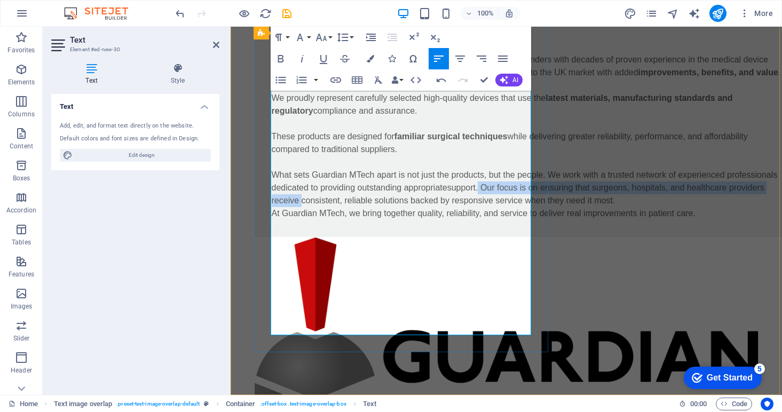
drag, startPoint x: 379, startPoint y: 291, endPoint x: 299, endPoint y: 279, distance: 81.0
click at [299, 207] on p "What sets Guardian MTech apart is not just the products, but the people. We wor…" at bounding box center [528, 188] width 512 height 38
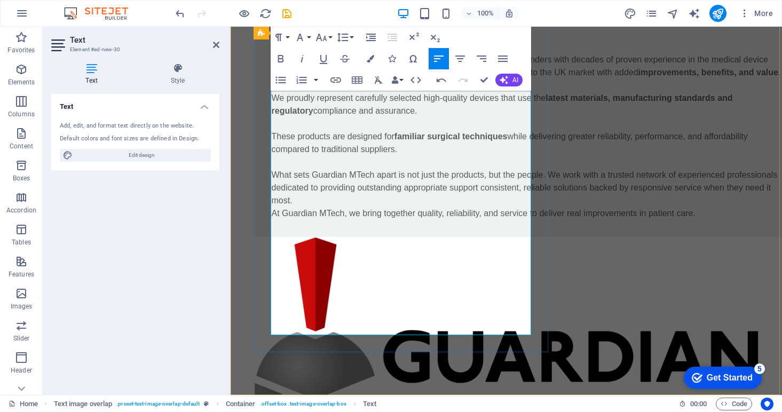
scroll to position [71, 0]
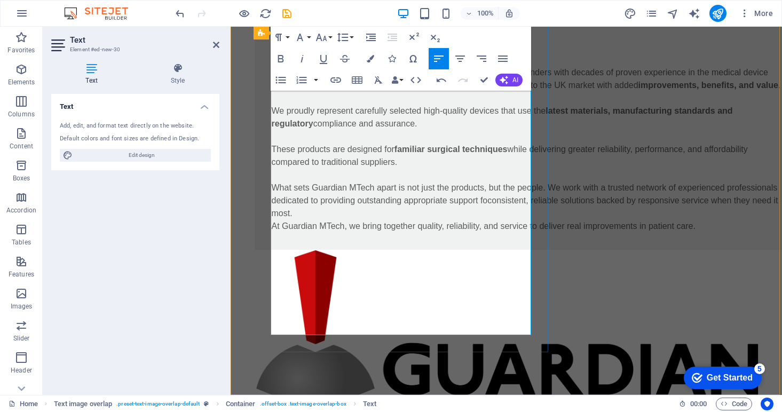
drag, startPoint x: 396, startPoint y: 306, endPoint x: 421, endPoint y: 290, distance: 29.7
click at [421, 220] on p "What sets Guardian MTech apart is not just the products, but the people. We wor…" at bounding box center [528, 200] width 512 height 38
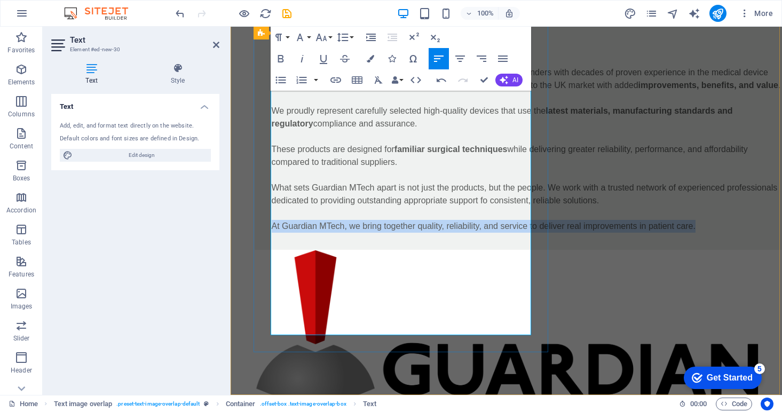
drag, startPoint x: 475, startPoint y: 332, endPoint x: 272, endPoint y: 313, distance: 204.7
click at [272, 233] on p "At Guardian MTech, we bring together quality, reliability, and service to deliv…" at bounding box center [528, 226] width 512 height 13
click at [298, 233] on p "At Guardian MTech, we bring together quality, reliability, and service to deliv…" at bounding box center [528, 226] width 512 height 13
drag, startPoint x: 298, startPoint y: 328, endPoint x: 272, endPoint y: 317, distance: 28.4
click at [272, 233] on p "At Guardian MTech, we bring together quality, reliability, and service to deliv…" at bounding box center [528, 226] width 512 height 13
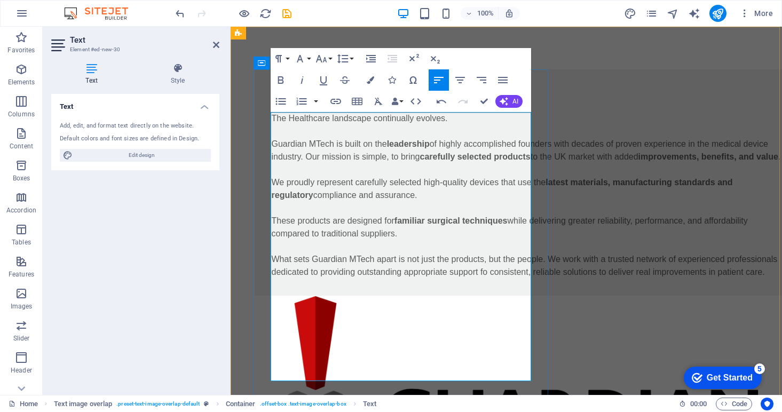
scroll to position [0, 0]
click at [619, 129] on div "Trauma and extremity solutions The Healthcare landscape continually evolves. Gu…" at bounding box center [505, 334] width 551 height 614
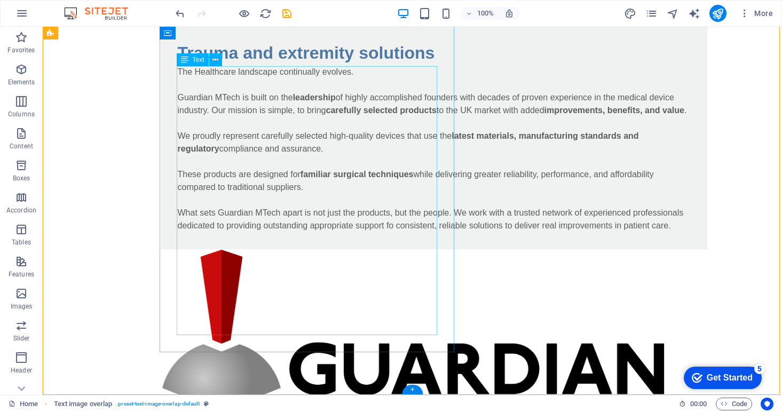
scroll to position [46, 0]
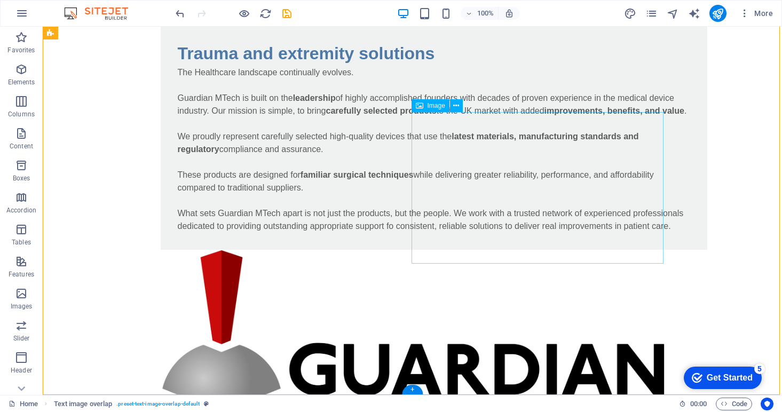
click at [480, 264] on div "Trauma and extremity solutions The Healthcare landscape continually evolves. Gu…" at bounding box center [412, 288] width 739 height 614
click at [519, 309] on div "Trauma and extremity solutions The Healthcare landscape continually evolves. Gu…" at bounding box center [412, 288] width 739 height 614
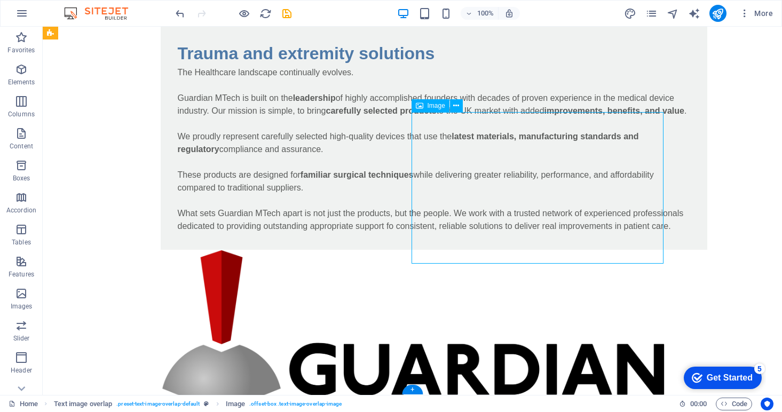
drag, startPoint x: 551, startPoint y: 195, endPoint x: 572, endPoint y: 193, distance: 21.5
click at [572, 250] on figure at bounding box center [413, 401] width 504 height 302
drag, startPoint x: 508, startPoint y: 125, endPoint x: 542, endPoint y: 125, distance: 33.6
click at [542, 250] on figure at bounding box center [413, 401] width 504 height 302
click at [172, 141] on div "Trauma and extremity solutions The Healthcare landscape continually evolves. Gu…" at bounding box center [434, 136] width 546 height 226
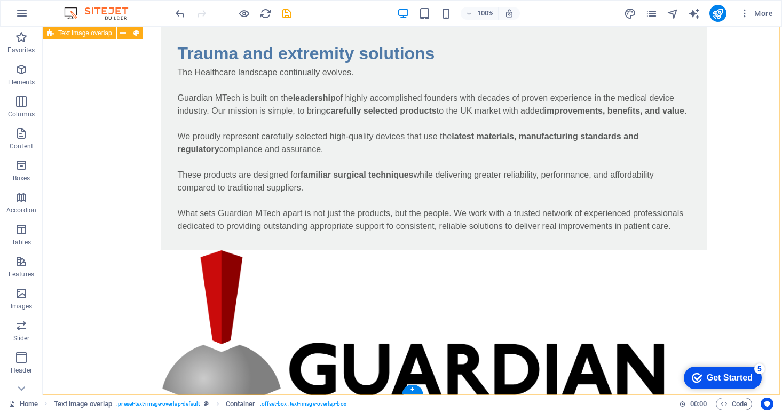
click at [153, 144] on div "Trauma and extremity solutions The Healthcare landscape continually evolves. Gu…" at bounding box center [412, 288] width 739 height 614
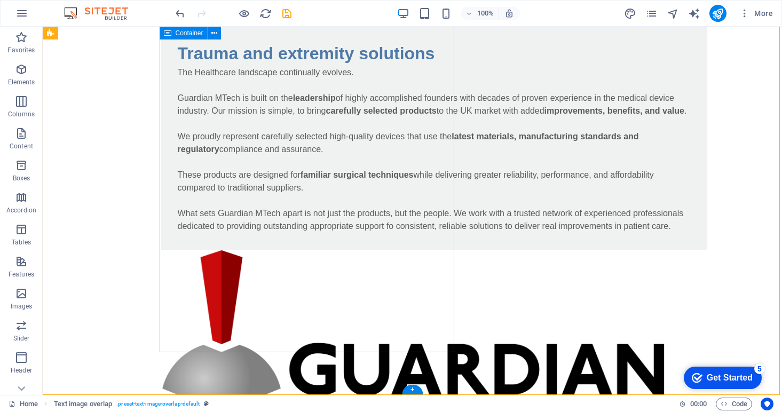
click at [169, 137] on div "Trauma and extremity solutions The Healthcare landscape continually evolves. Gu…" at bounding box center [434, 136] width 546 height 226
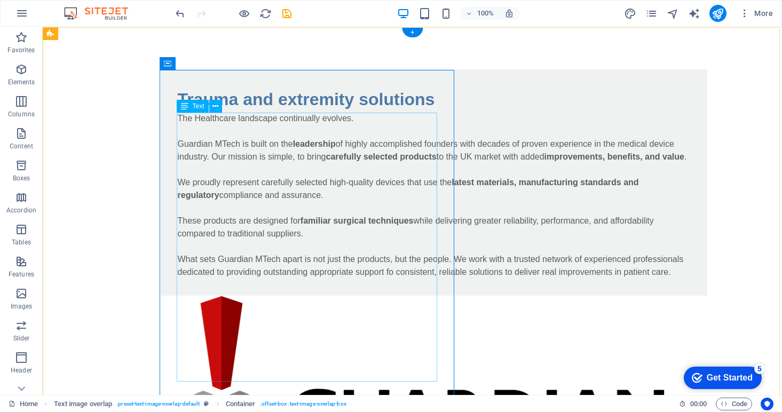
scroll to position [0, 0]
click at [460, 151] on button at bounding box center [456, 151] width 13 height 13
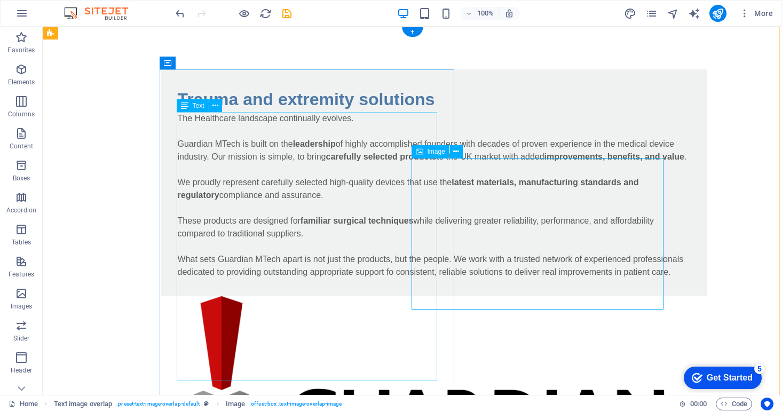
click at [433, 154] on span "Image" at bounding box center [436, 151] width 18 height 6
click at [434, 154] on span "Image" at bounding box center [436, 151] width 18 height 6
click at [415, 153] on div "Image" at bounding box center [430, 151] width 38 height 13
click at [458, 152] on icon at bounding box center [456, 151] width 6 height 11
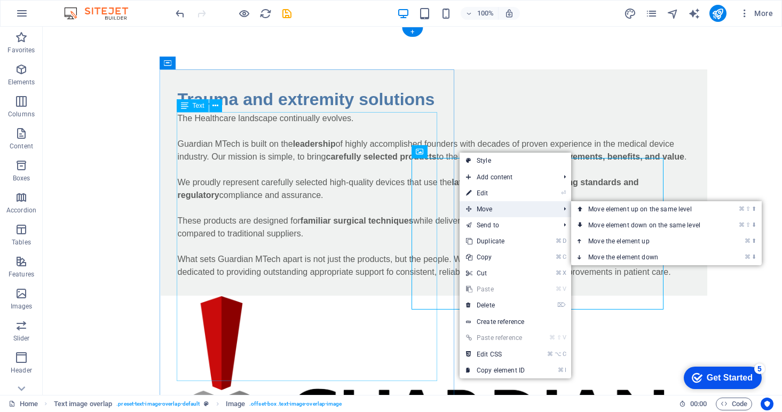
click at [488, 212] on span "Move" at bounding box center [507, 209] width 96 height 16
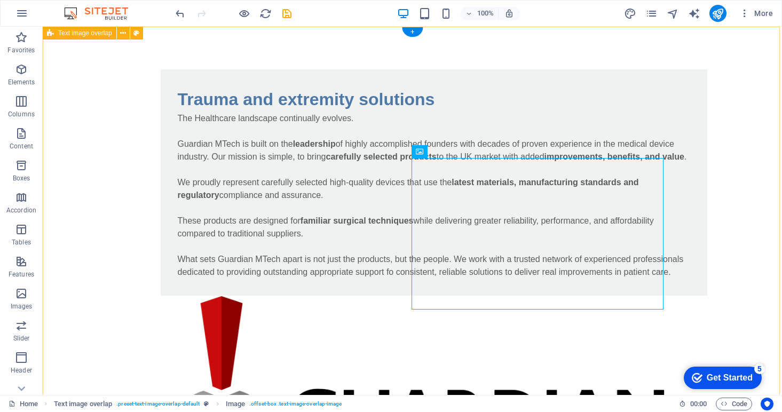
click at [515, 91] on div "Trauma and extremity solutions The Healthcare landscape continually evolves. Gu…" at bounding box center [412, 334] width 739 height 614
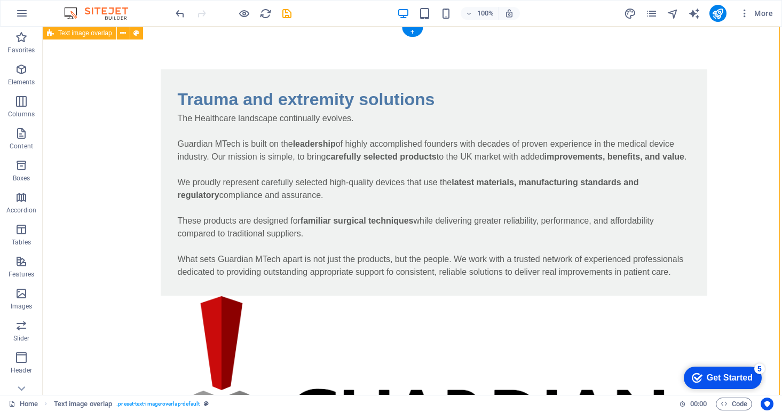
click at [89, 35] on span "Text image overlap" at bounding box center [85, 33] width 54 height 6
click at [124, 33] on icon at bounding box center [123, 33] width 6 height 11
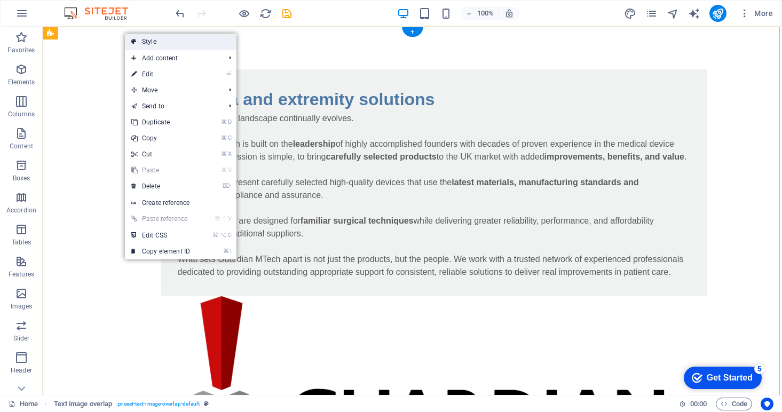
click at [149, 38] on link "Style" at bounding box center [181, 42] width 112 height 16
select select "rem"
select select "px"
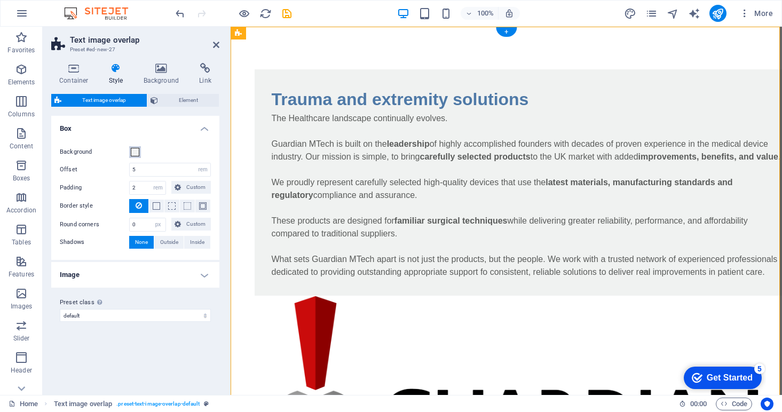
click at [132, 152] on span at bounding box center [135, 152] width 9 height 9
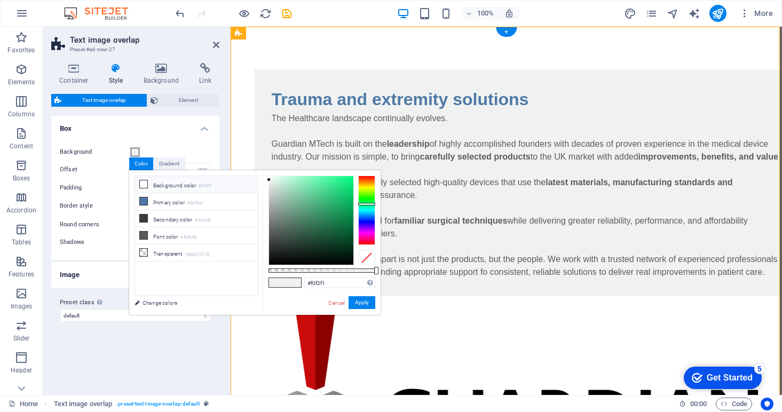
click at [144, 182] on icon at bounding box center [143, 183] width 7 height 7
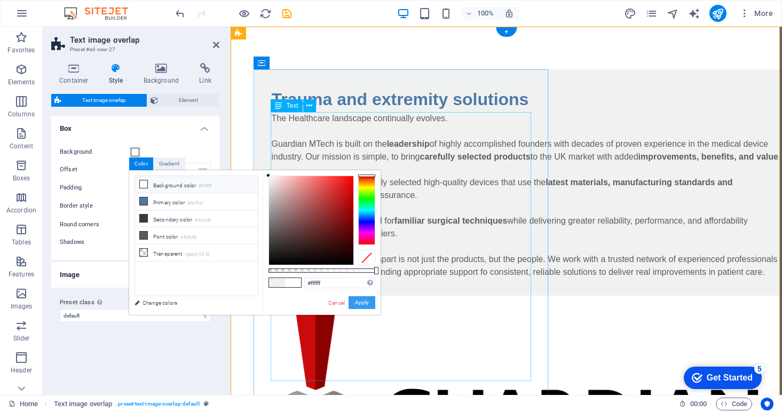
click at [365, 306] on button "Apply" at bounding box center [361, 302] width 27 height 13
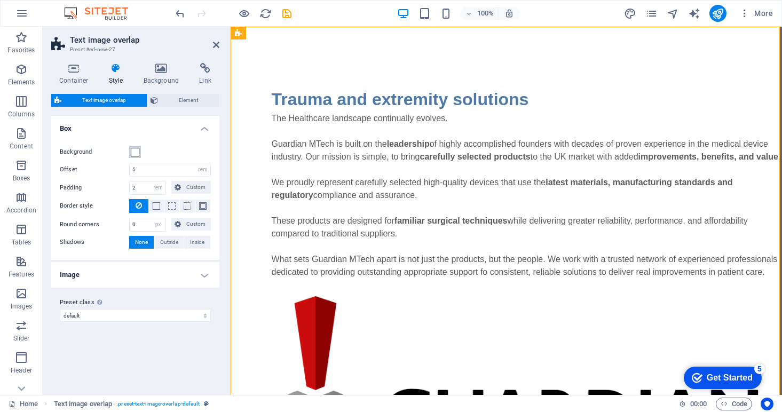
click at [132, 150] on span at bounding box center [135, 152] width 9 height 9
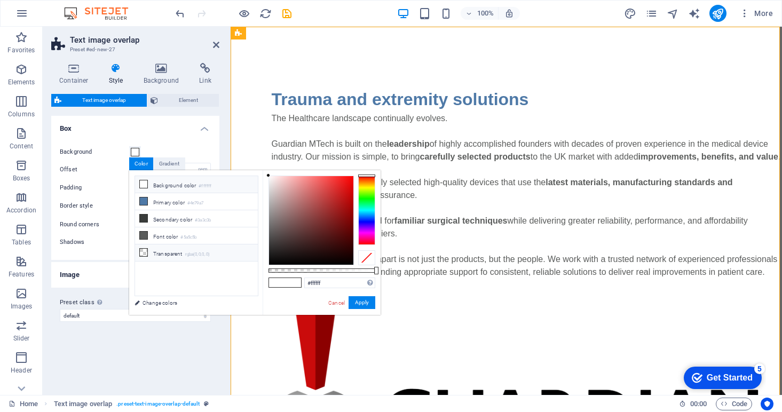
click at [156, 251] on li "Transparent rgba(0,0,0,.0)" at bounding box center [196, 252] width 123 height 17
type input "rgba(0, 0, 0, 0)"
click at [359, 300] on button "Apply" at bounding box center [361, 302] width 27 height 13
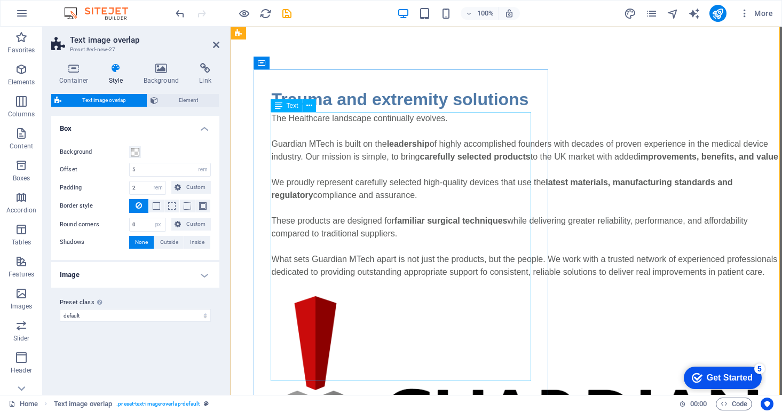
click at [339, 221] on div "The Healthcare landscape continually evolves. Guardian MTech is built on the le…" at bounding box center [528, 195] width 512 height 166
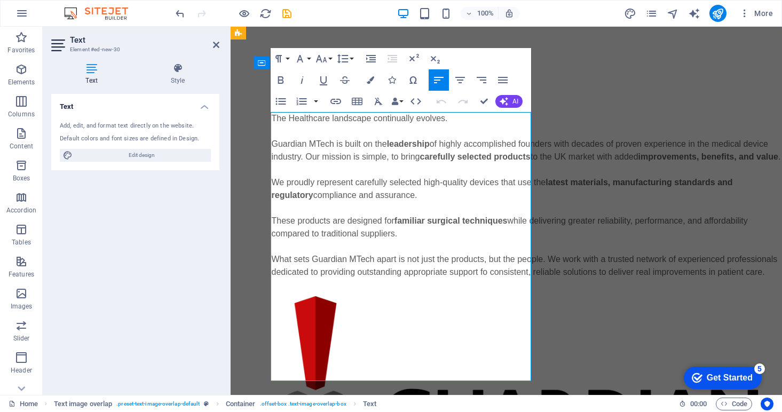
click at [364, 202] on p "We proudly represent carefully selected high-quality devices that use the lates…" at bounding box center [528, 189] width 512 height 26
click at [504, 202] on p "We proudly represent carefully selected high-quality devices that use the lates…" at bounding box center [528, 189] width 512 height 26
click at [287, 202] on p "We proudly represent carefully selected high-quality devices that use the lates…" at bounding box center [528, 189] width 512 height 26
click at [500, 200] on strong "latest materials, manufacturing standards and regulatory" at bounding box center [519, 189] width 495 height 22
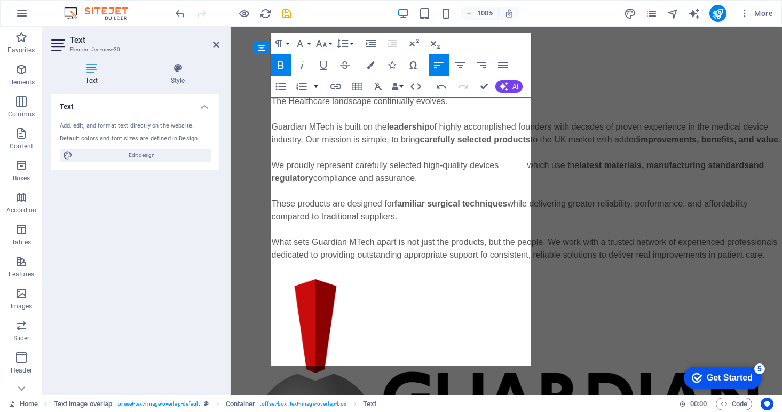
scroll to position [22, 0]
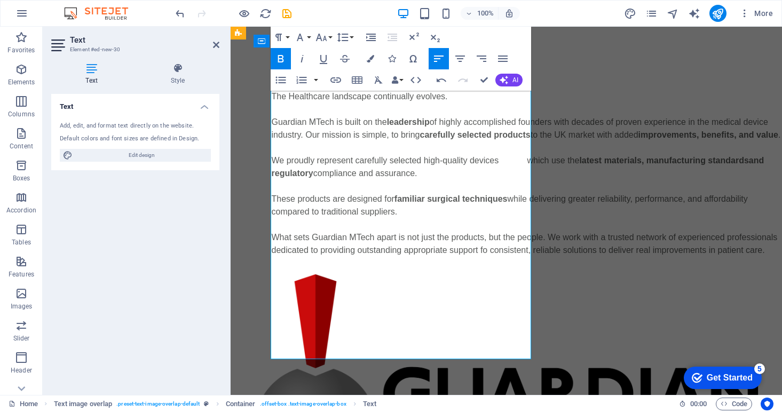
click at [467, 203] on strong "familiar surgical techniques" at bounding box center [450, 198] width 113 height 9
click at [503, 218] on p "These products are designed for familiar surgical techniques while delivering g…" at bounding box center [528, 206] width 512 height 26
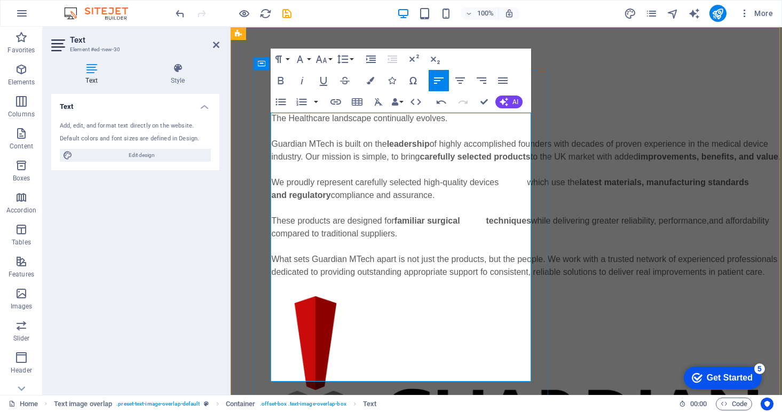
scroll to position [0, 0]
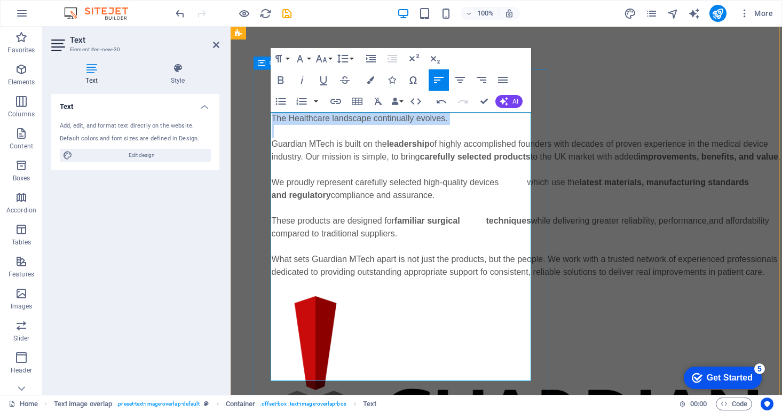
drag, startPoint x: 284, startPoint y: 130, endPoint x: 267, endPoint y: 115, distance: 22.7
click at [267, 115] on div "Trauma and extremity solutions The Healthcare landscape continually evolves. Gu…" at bounding box center [527, 182] width 546 height 226
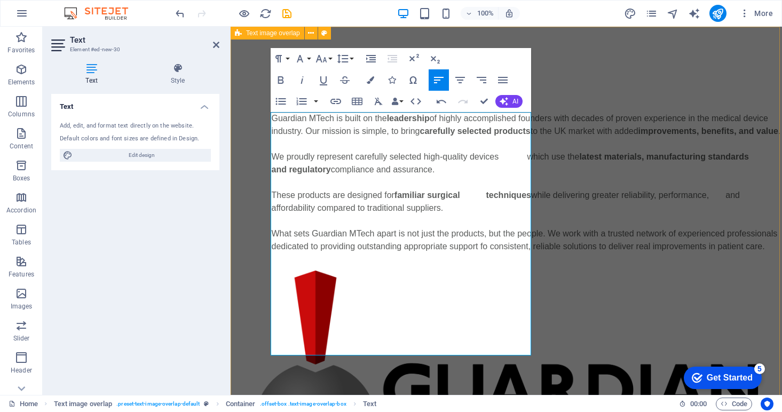
click at [659, 79] on div "Trauma and extremity solutions Guardian MTech is built on the leadership of hig…" at bounding box center [505, 321] width 551 height 588
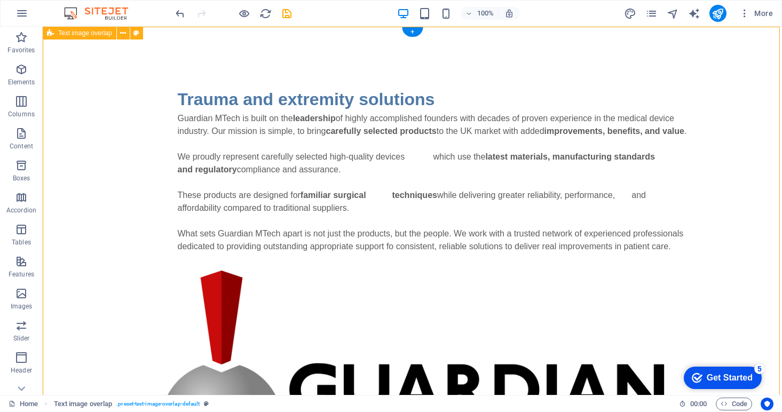
click at [109, 198] on div "Trauma and extremity solutions Guardian MTech is built on the leadership of hig…" at bounding box center [412, 321] width 739 height 588
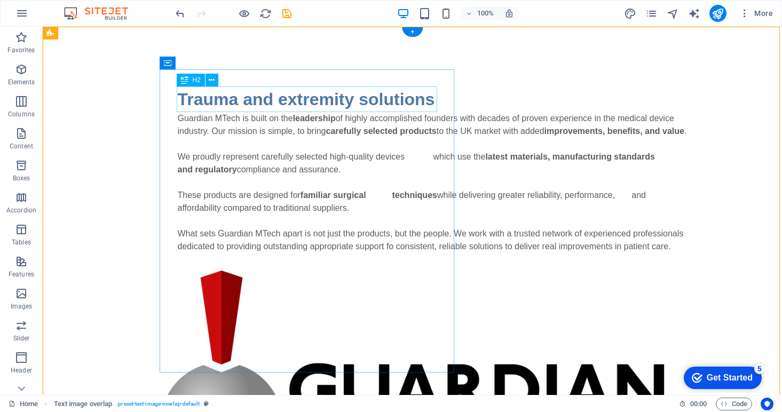
click at [347, 100] on div "Trauma and extremity solutions" at bounding box center [434, 99] width 512 height 26
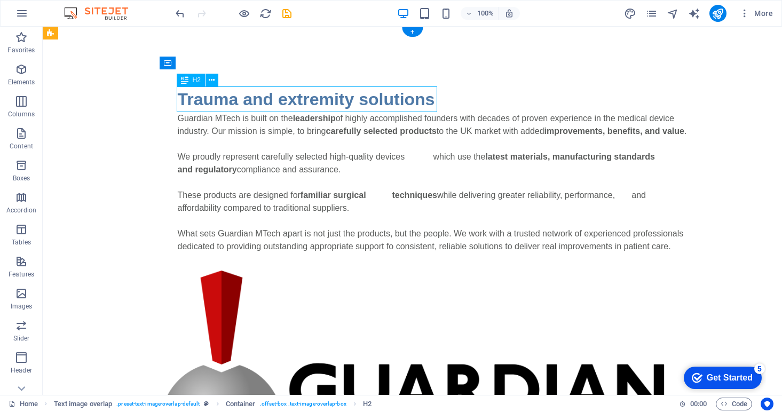
click at [393, 100] on div "Trauma and extremity solutions" at bounding box center [434, 99] width 512 height 26
click at [431, 104] on div "Trauma and extremity solutions" at bounding box center [434, 99] width 512 height 26
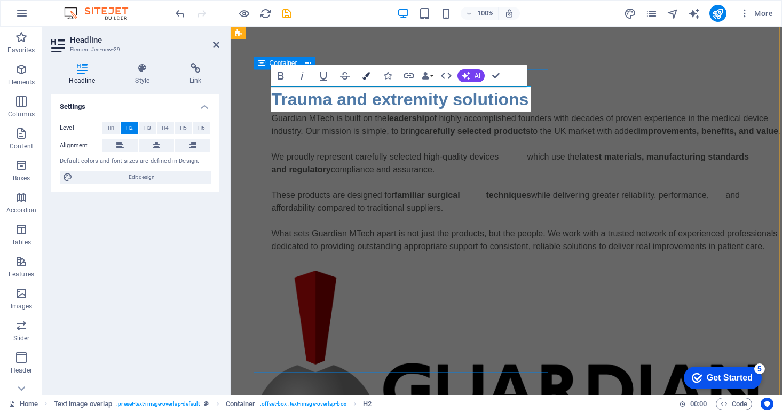
click at [367, 77] on icon "button" at bounding box center [365, 75] width 7 height 7
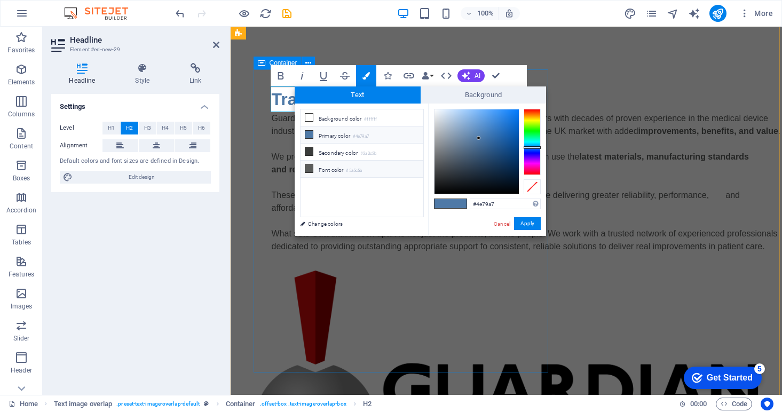
click at [307, 169] on icon at bounding box center [308, 168] width 7 height 7
type input "#5a5c5b"
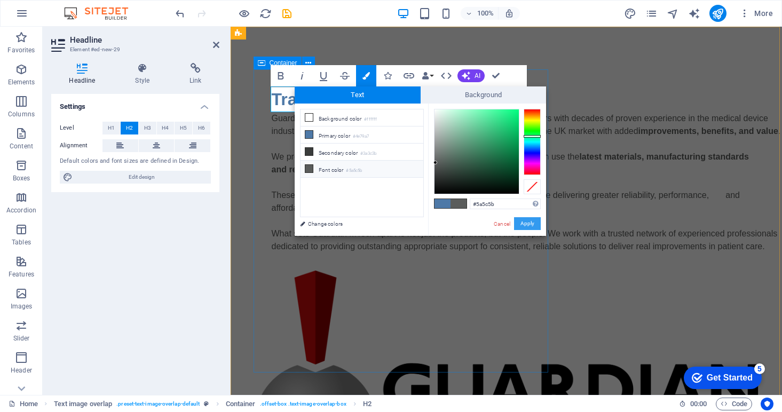
click at [522, 224] on button "Apply" at bounding box center [527, 223] width 27 height 13
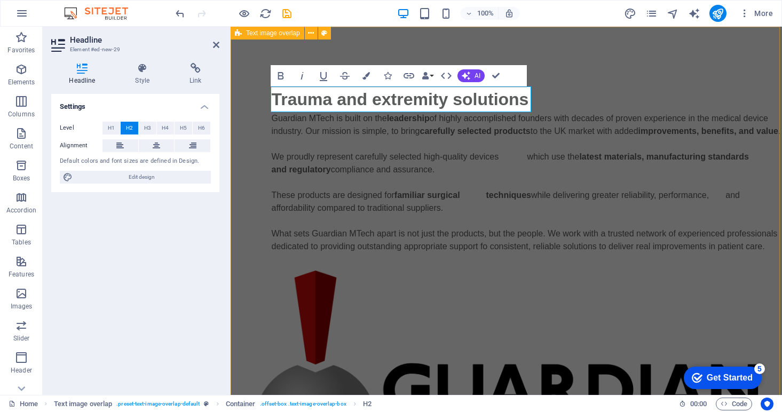
click at [653, 106] on div "Trauma and extremity solutions Guardian MTech is built on the leadership of hig…" at bounding box center [505, 321] width 551 height 588
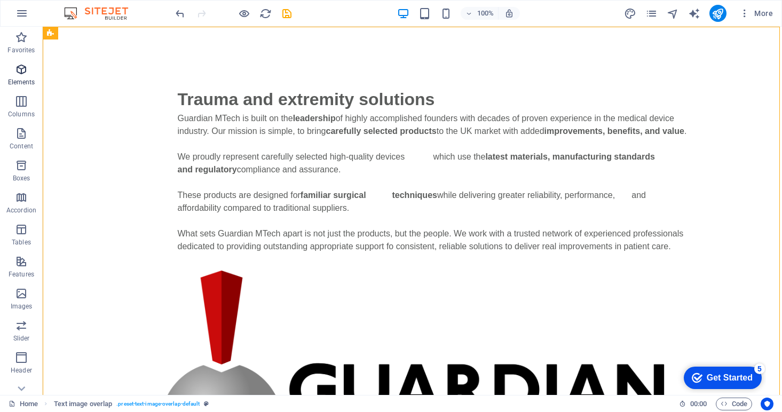
click at [22, 73] on icon "button" at bounding box center [21, 69] width 13 height 13
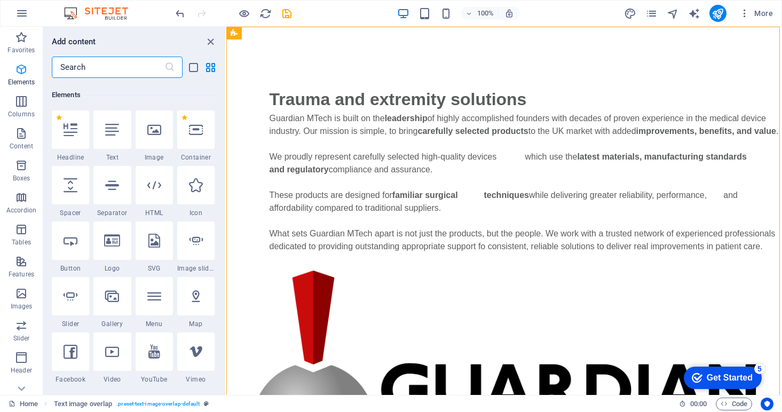
scroll to position [114, 0]
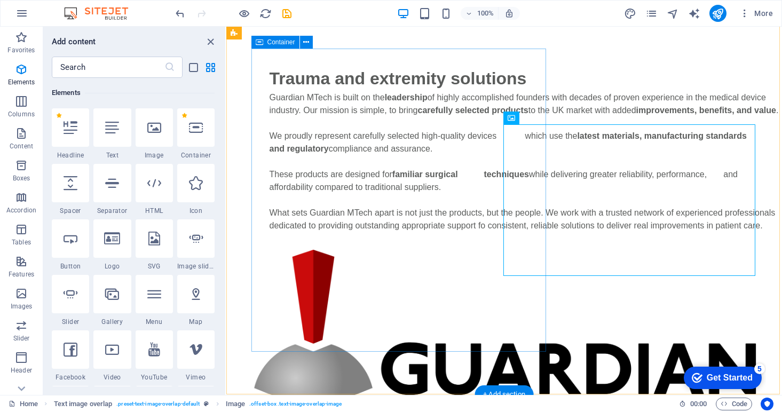
scroll to position [20, 0]
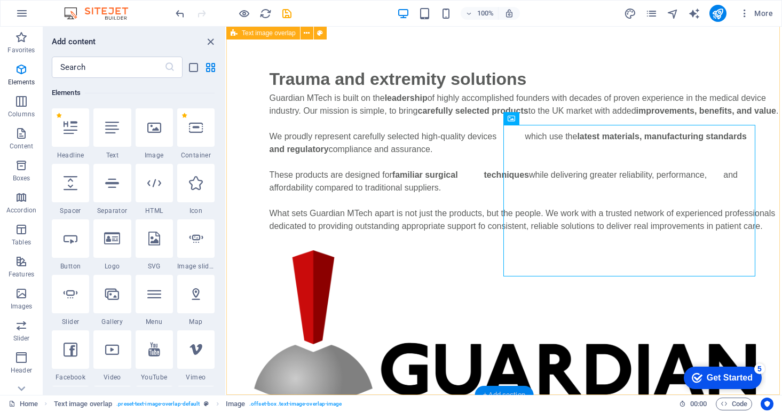
click at [510, 389] on div "+ Add section" at bounding box center [503, 395] width 59 height 18
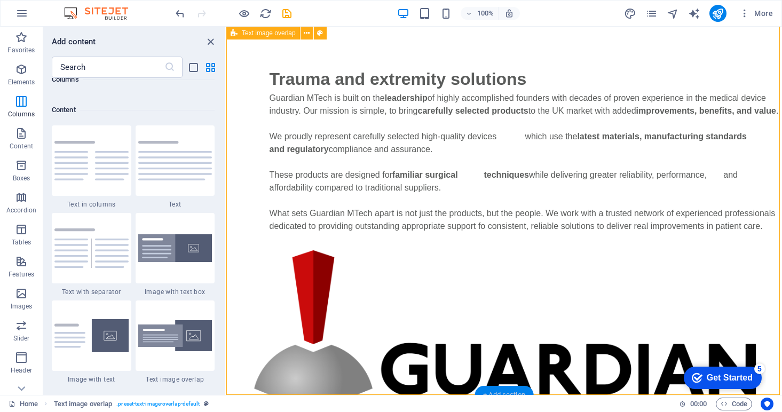
scroll to position [1867, 0]
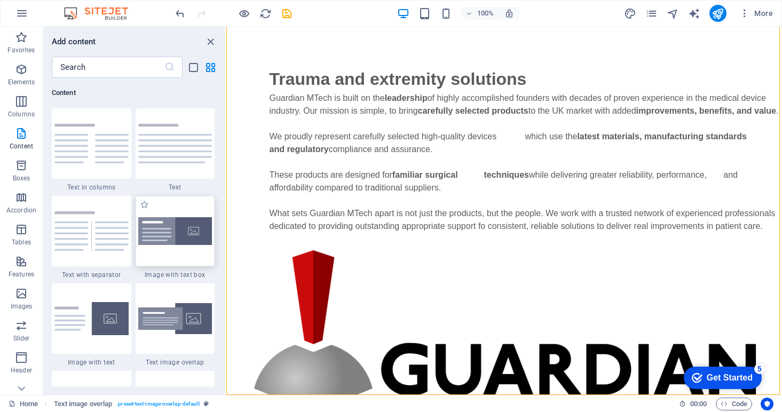
click at [173, 235] on img at bounding box center [175, 231] width 74 height 28
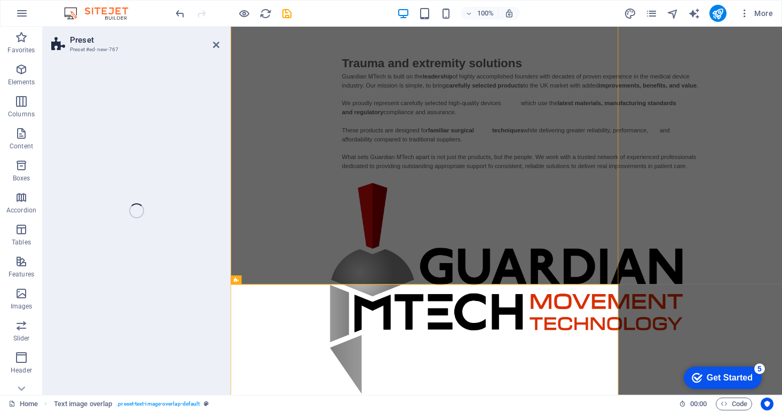
select select "rem"
select select "px"
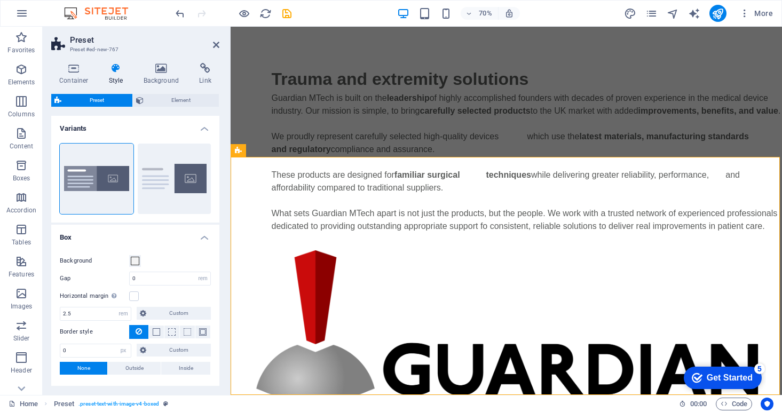
scroll to position [258, 0]
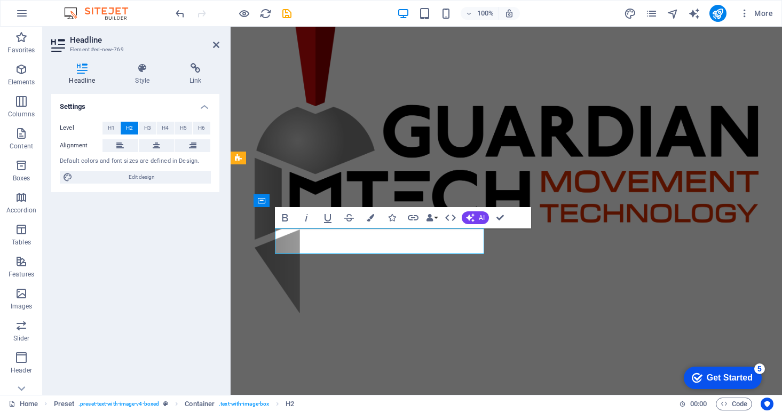
scroll to position [251, 0]
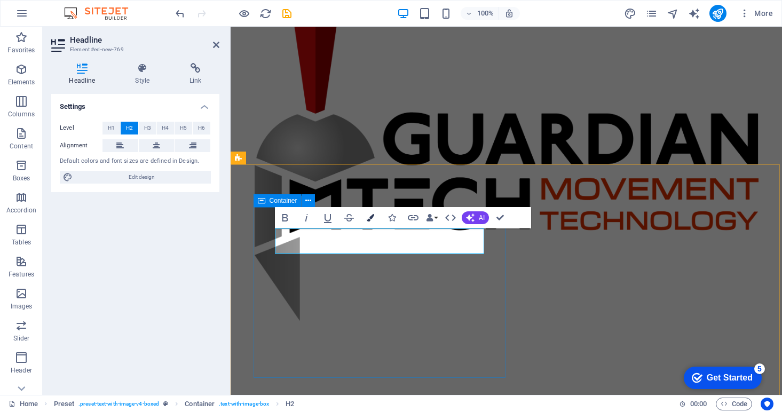
click at [372, 220] on icon "button" at bounding box center [370, 217] width 7 height 7
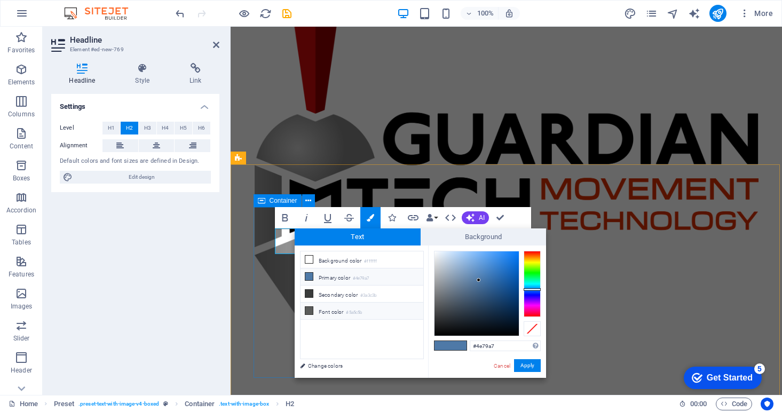
click at [326, 313] on li "Font color #5a5c5b" at bounding box center [361, 311] width 123 height 17
type input "#5a5c5b"
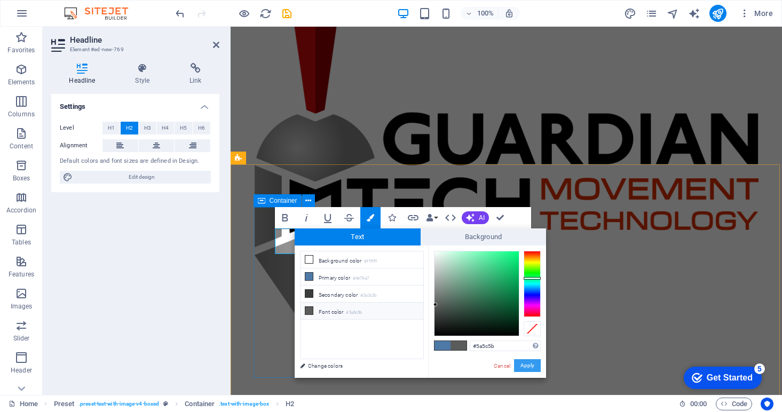
click at [530, 368] on button "Apply" at bounding box center [527, 365] width 27 height 13
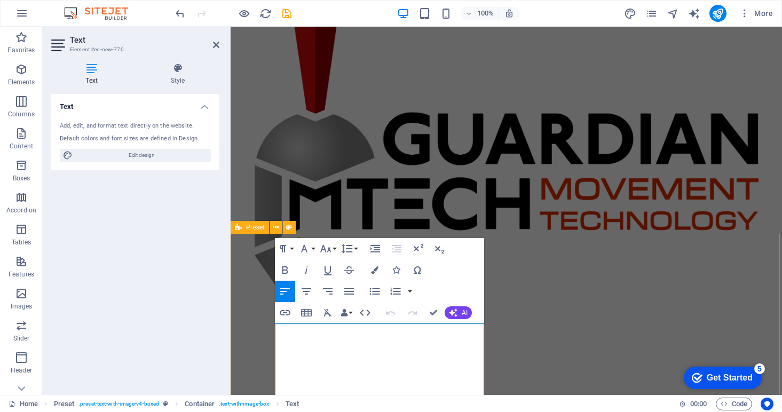
scroll to position [181, 0]
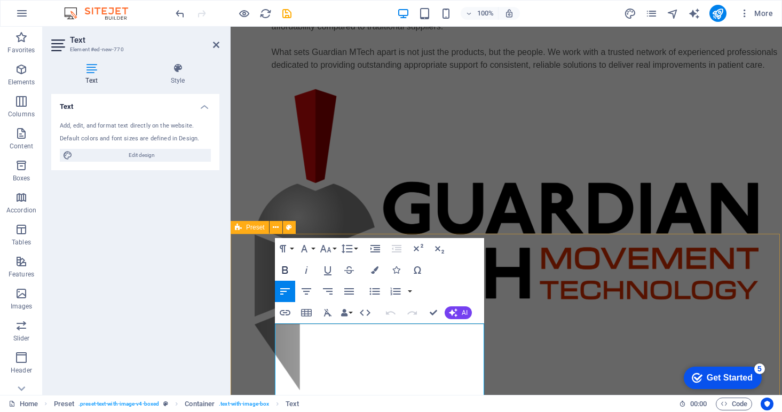
click at [293, 262] on button "Bold" at bounding box center [285, 269] width 20 height 21
select select "rem"
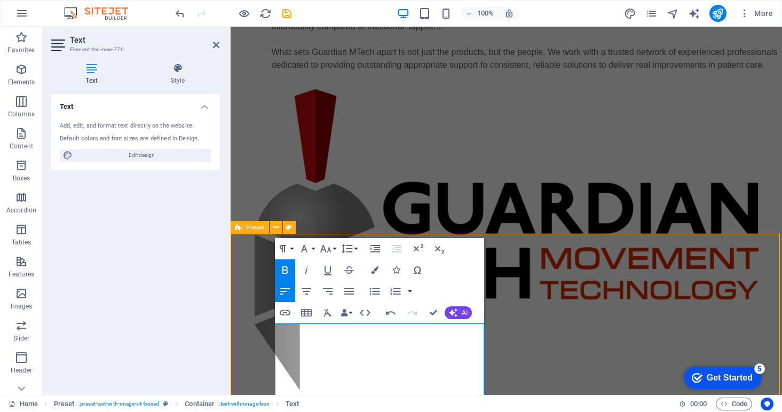
select select "px"
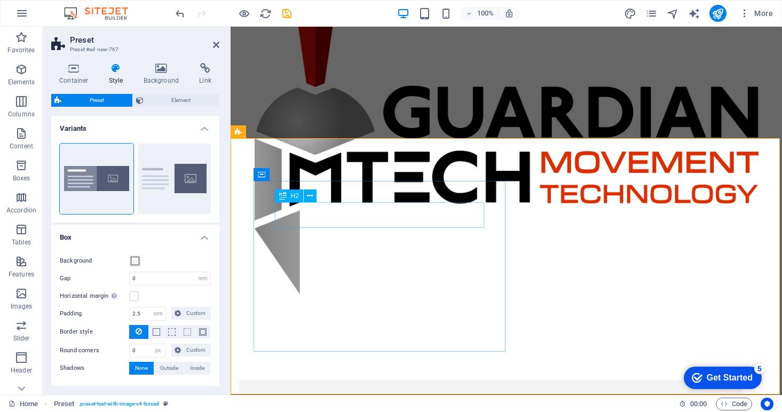
scroll to position [276, 0]
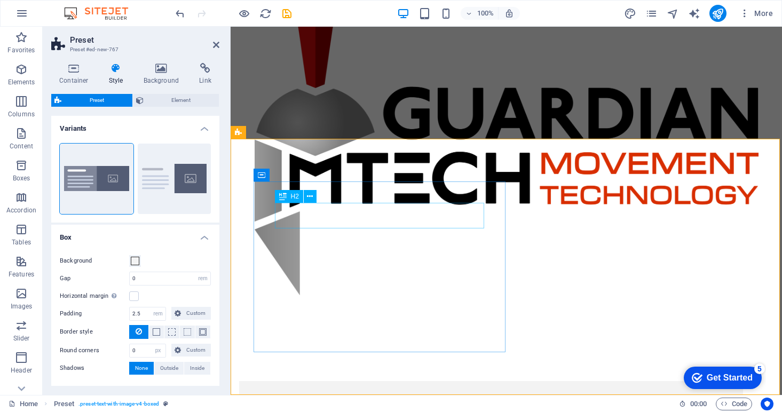
click at [430, 402] on div "Sironix (Healthium" at bounding box center [490, 415] width 461 height 26
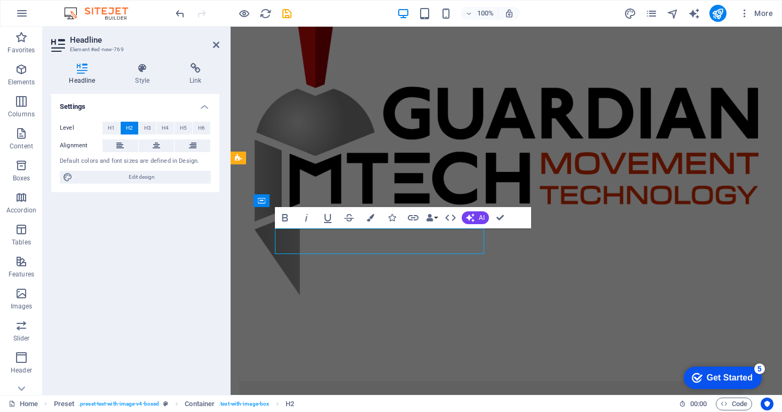
scroll to position [251, 0]
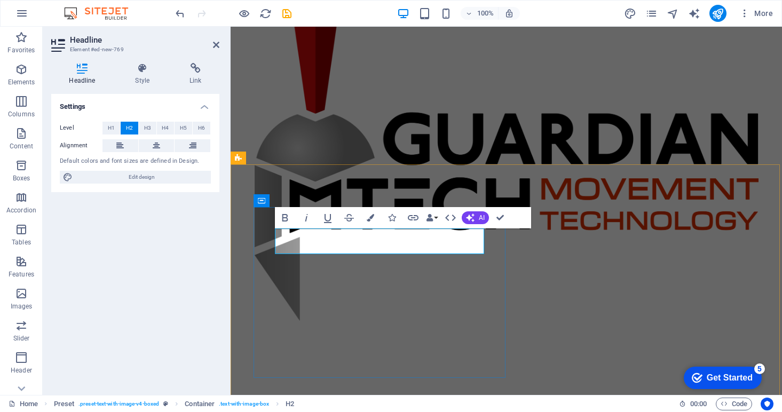
drag, startPoint x: 427, startPoint y: 235, endPoint x: 256, endPoint y: 233, distance: 171.3
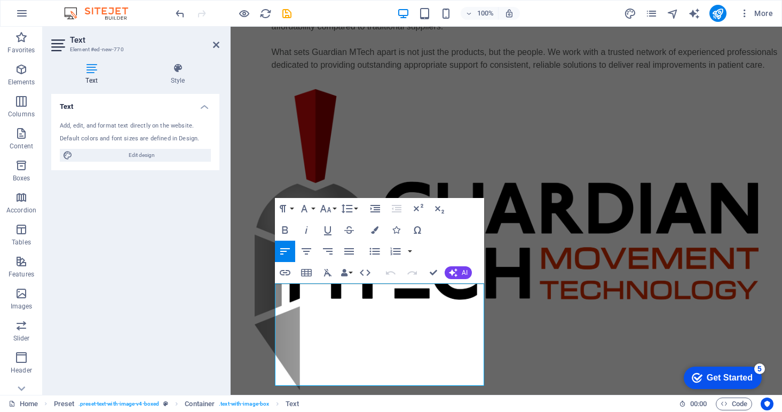
scroll to position [276, 0]
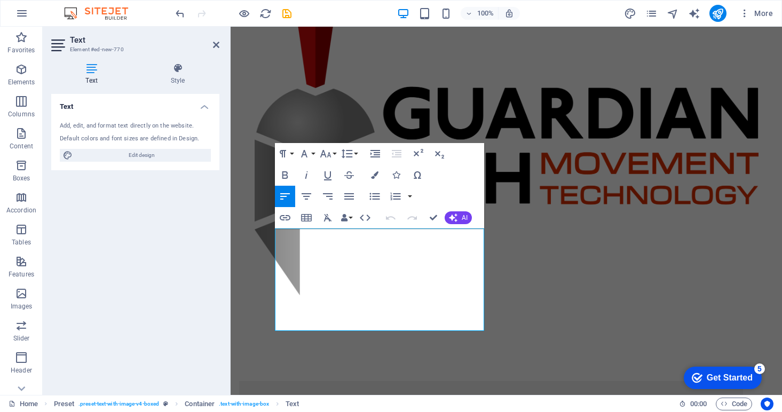
drag, startPoint x: 276, startPoint y: 330, endPoint x: 466, endPoint y: 418, distance: 209.1
click at [466, 411] on html "Skip to main content Trauma and extremity solutions Guardian MTech is built on …" at bounding box center [505, 269] width 551 height 1039
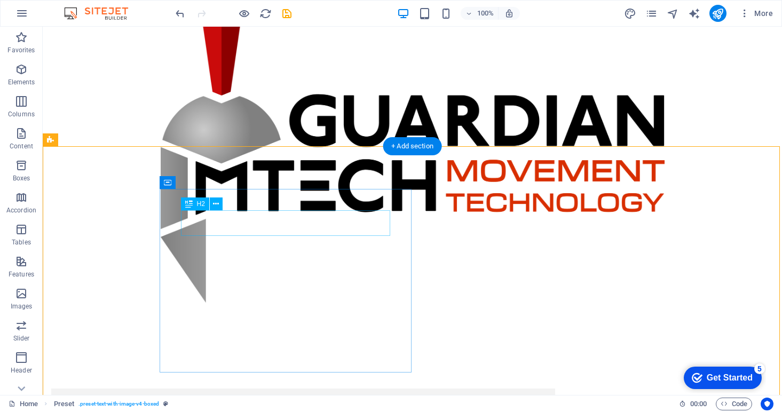
scroll to position [269, 0]
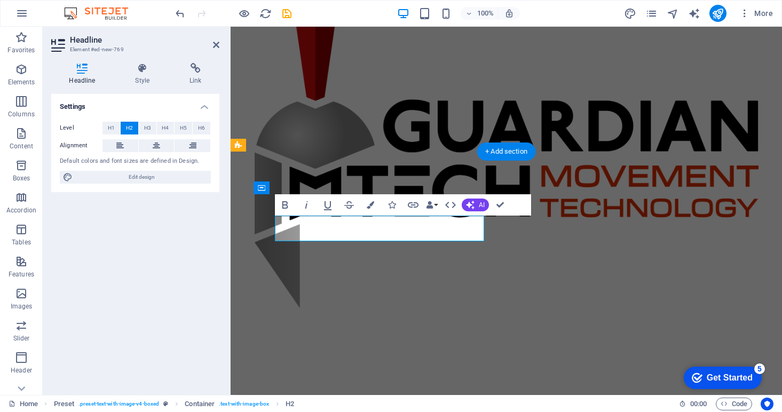
drag, startPoint x: 372, startPoint y: 233, endPoint x: 272, endPoint y: 226, distance: 100.5
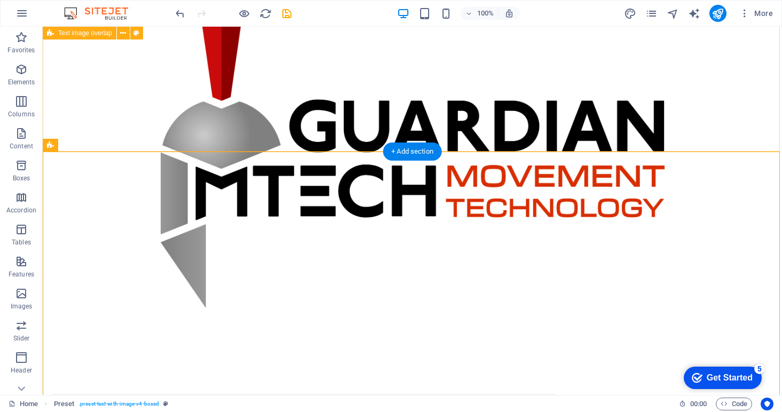
click at [582, 115] on div "Trauma and extremity solutions Guardian MTech is built on the leadership of hig…" at bounding box center [412, 57] width 739 height 588
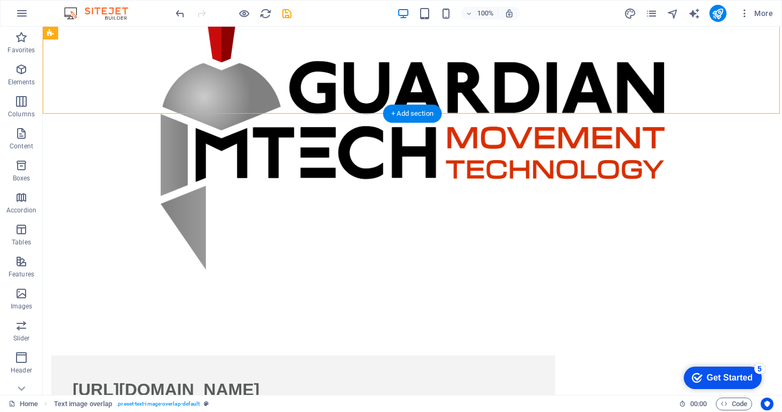
scroll to position [301, 0]
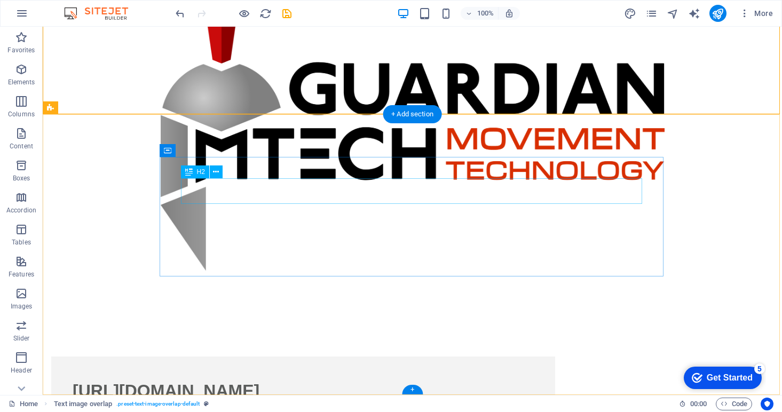
click at [409, 378] on div "https://sironixmedtech.com/" at bounding box center [303, 391] width 461 height 26
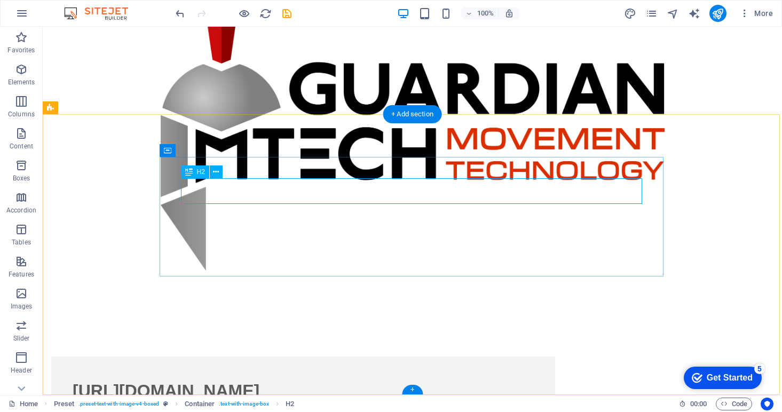
click at [405, 378] on div "https://sironixmedtech.com/" at bounding box center [303, 391] width 461 height 26
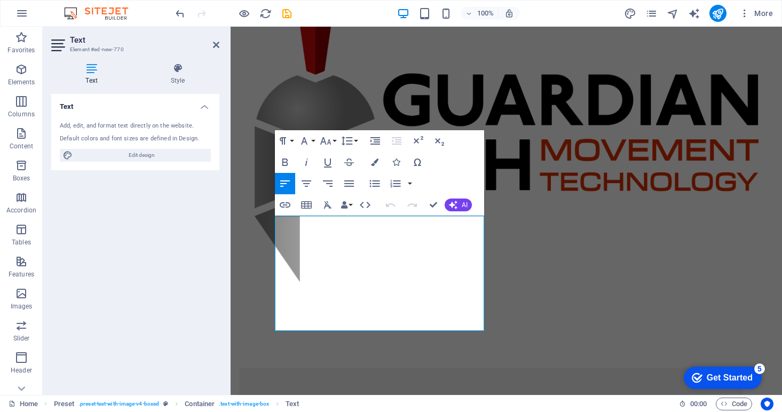
scroll to position [289, 0]
click at [573, 160] on icon at bounding box center [574, 162] width 8 height 11
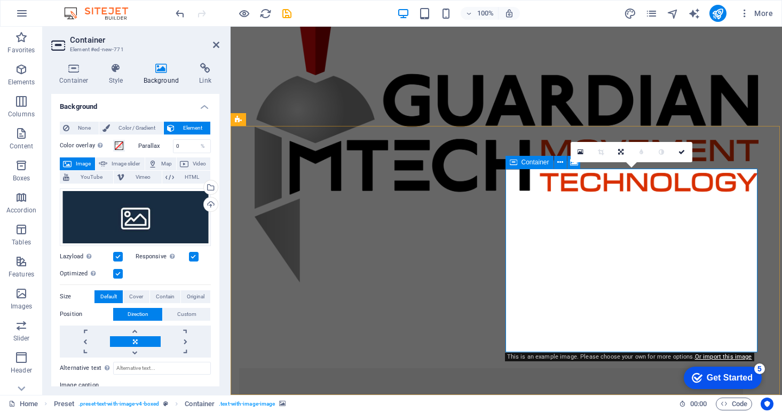
click at [622, 150] on icon at bounding box center [620, 152] width 5 height 6
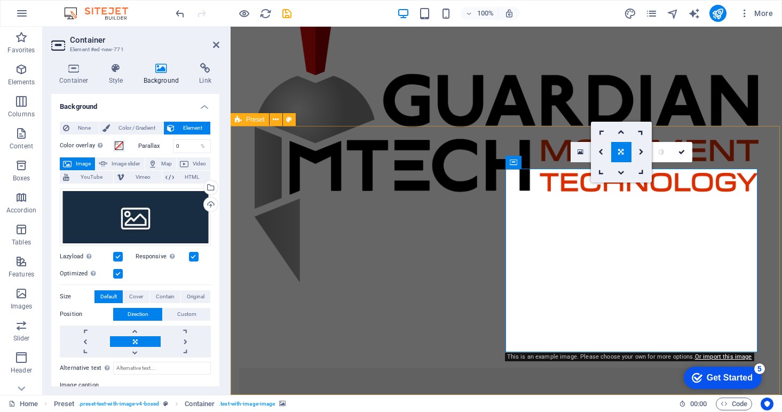
click at [581, 153] on icon at bounding box center [580, 151] width 6 height 7
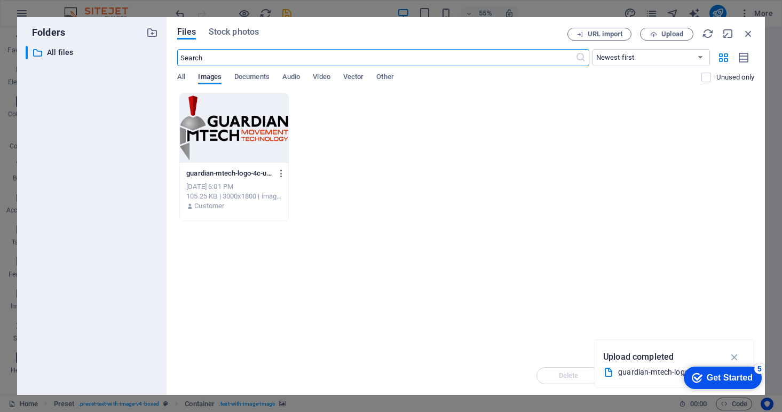
scroll to position [0, 0]
drag, startPoint x: 124, startPoint y: 23, endPoint x: 288, endPoint y: 280, distance: 304.0
click at [288, 280] on div "Folders ​ All files All files Files Stock photos URL import Upload ​ Newest fir…" at bounding box center [390, 206] width 747 height 378
click at [436, 321] on div "Drop files here to upload them instantly guardian-mtech-logo-4c-uwW1P2LA9dnojeK…" at bounding box center [465, 225] width 577 height 264
click at [748, 33] on icon "button" at bounding box center [748, 34] width 12 height 12
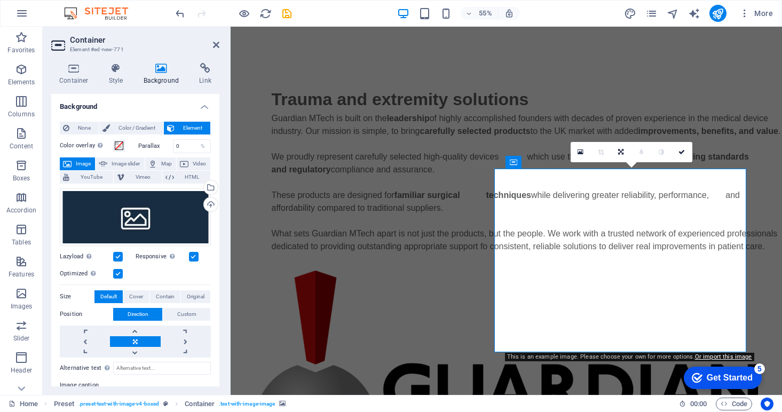
scroll to position [289, 0]
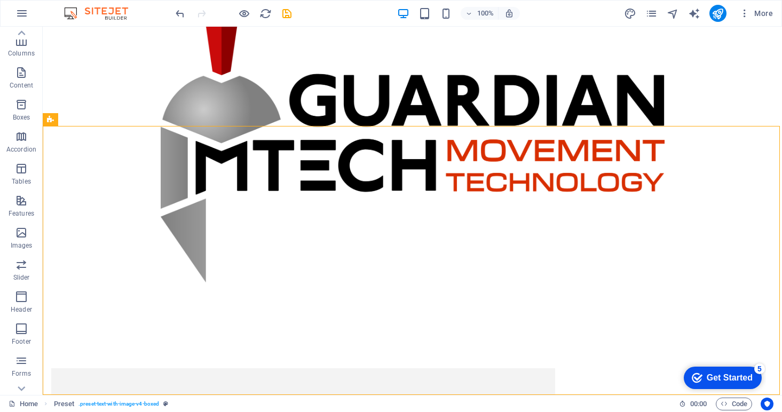
scroll to position [60, 0]
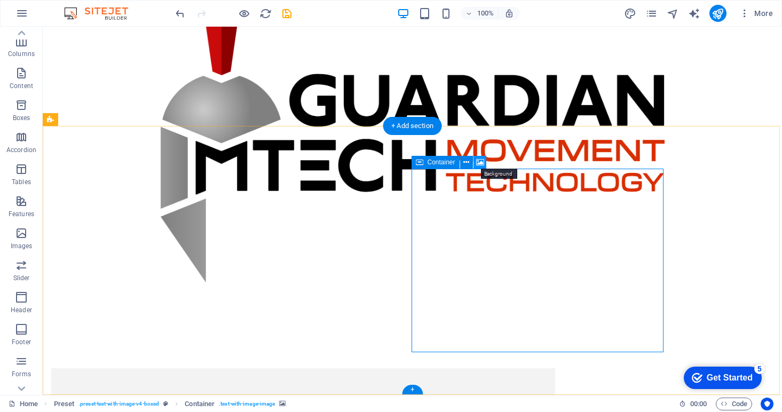
click at [480, 162] on icon at bounding box center [480, 162] width 8 height 11
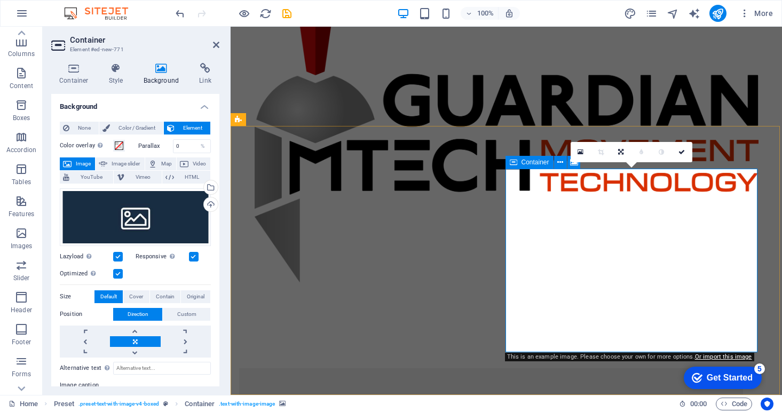
click at [578, 152] on icon at bounding box center [580, 151] width 6 height 7
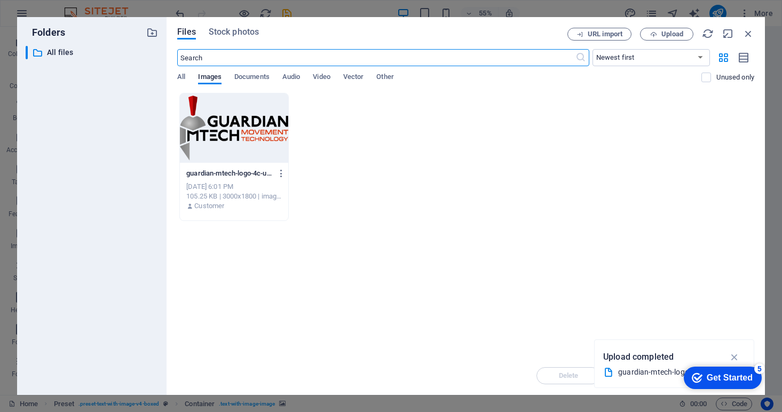
scroll to position [0, 0]
click at [354, 113] on div "guardian-mtech-logo-4c-uwW1P2LA9dnojeKIbgWW6g.png guardian-mtech-logo-4c-uwW1P2…" at bounding box center [465, 157] width 577 height 128
click at [749, 31] on icon "button" at bounding box center [748, 34] width 12 height 12
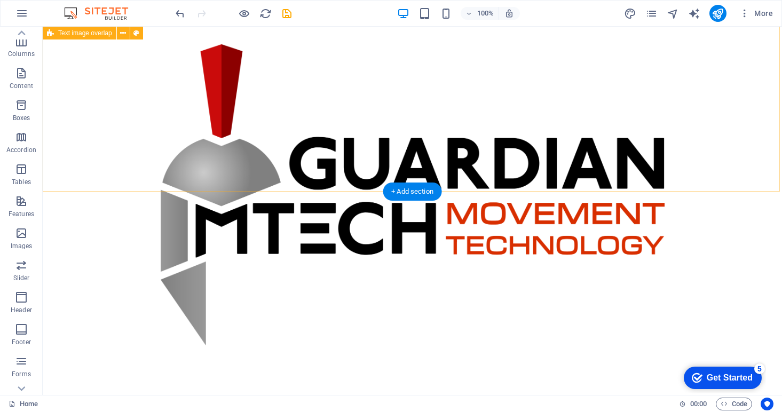
scroll to position [227, 0]
